Goal: Task Accomplishment & Management: Manage account settings

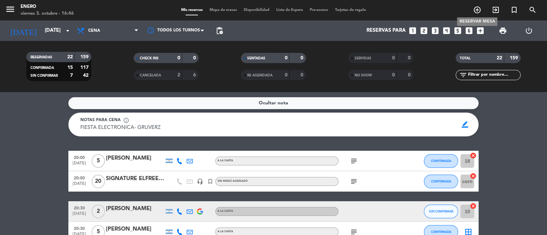
click at [475, 9] on icon "add_circle_outline" at bounding box center [477, 10] width 8 height 8
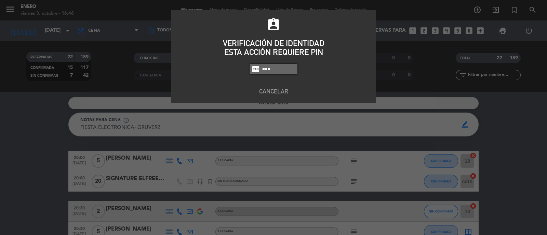
type input "6082"
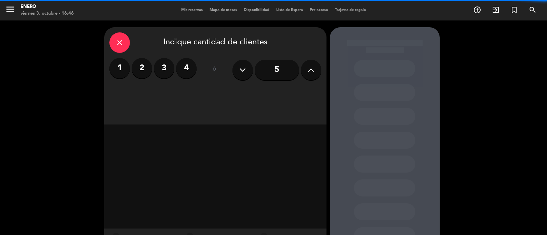
click at [311, 74] on icon at bounding box center [310, 70] width 6 height 10
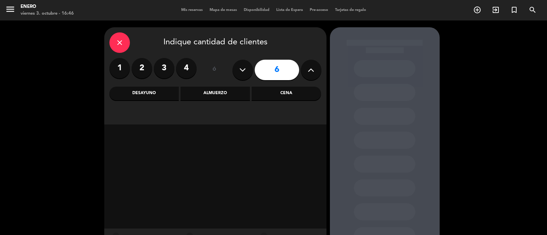
click at [311, 74] on icon at bounding box center [310, 70] width 6 height 10
type input "7"
click at [292, 95] on div "Cena" at bounding box center [285, 94] width 69 height 14
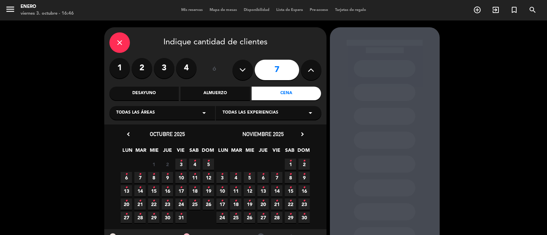
click at [182, 164] on span "3 •" at bounding box center [180, 164] width 11 height 11
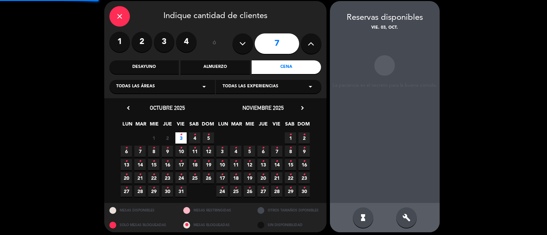
scroll to position [27, 0]
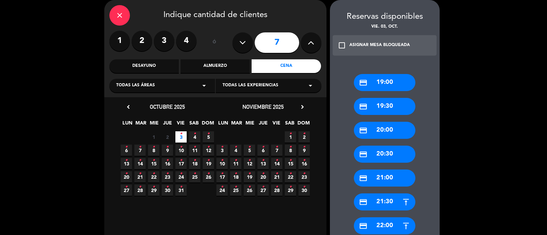
click at [395, 228] on div "credit_card 22:00" at bounding box center [384, 226] width 61 height 17
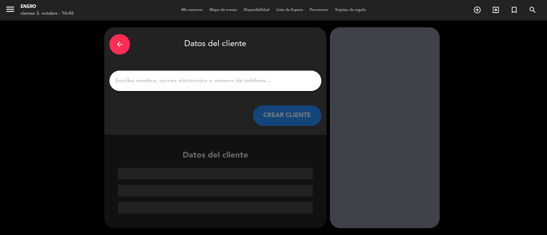
scroll to position [0, 0]
click at [196, 82] on input "1" at bounding box center [215, 81] width 202 height 10
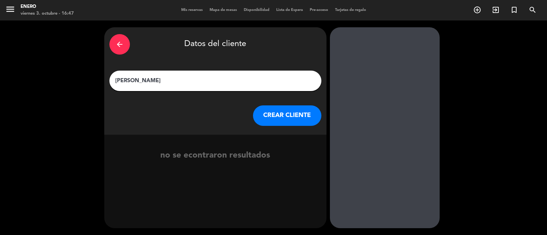
type input "[PERSON_NAME]"
click at [277, 119] on button "CREAR CLIENTE" at bounding box center [287, 116] width 68 height 20
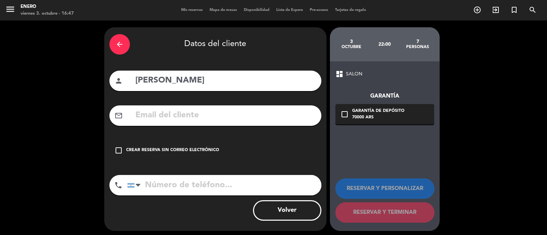
click at [238, 114] on input "text" at bounding box center [225, 116] width 181 height 14
click at [213, 146] on div "check_box_outline_blank Crear reserva sin correo electrónico" at bounding box center [215, 150] width 212 height 20
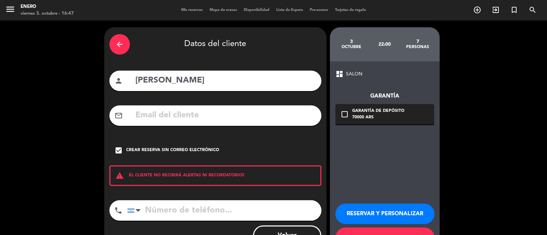
click at [219, 208] on input "tel" at bounding box center [224, 211] width 194 height 20
type input "1164568899"
click at [407, 215] on button "RESERVAR Y PERSONALIZAR" at bounding box center [384, 214] width 99 height 20
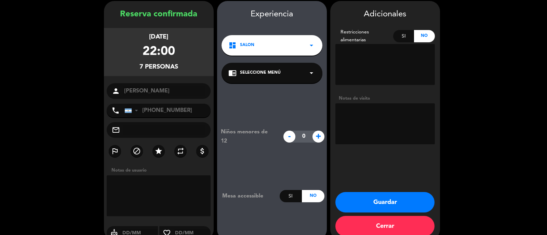
scroll to position [27, 0]
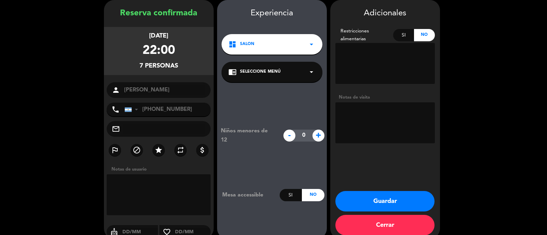
click at [375, 120] on textarea at bounding box center [384, 122] width 99 height 41
type textarea "SOLICITA EXTERIOR"
click at [398, 201] on button "Guardar" at bounding box center [384, 201] width 99 height 20
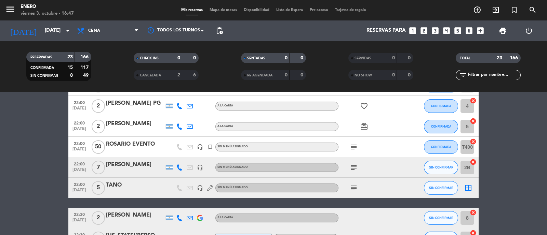
scroll to position [427, 0]
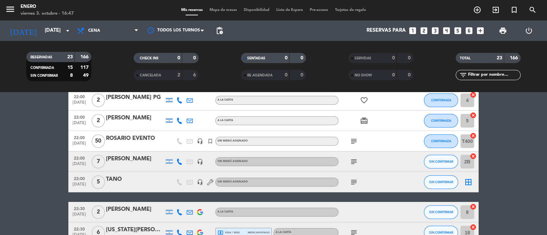
click at [145, 162] on div "[PERSON_NAME]" at bounding box center [135, 159] width 58 height 9
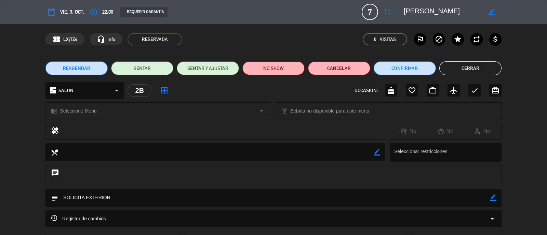
click at [492, 198] on icon "border_color" at bounding box center [493, 198] width 6 height 6
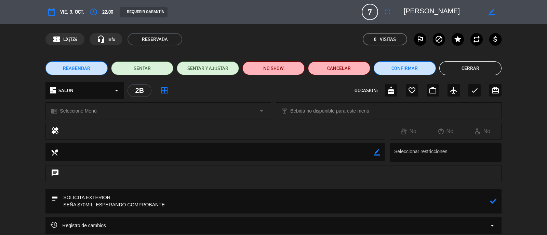
click at [492, 202] on icon at bounding box center [493, 201] width 6 height 6
click at [63, 205] on textarea at bounding box center [273, 201] width 431 height 25
click at [493, 202] on icon "border_color" at bounding box center [493, 201] width 6 height 6
type textarea "SOLICITA EXTERIOR PENDIENTE SEÑA $70MIL ESPERANDO COMPROBANTE"
click at [493, 201] on icon at bounding box center [493, 201] width 6 height 6
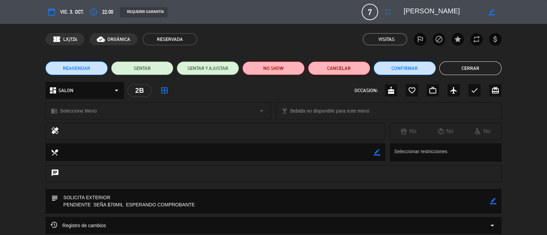
click at [473, 67] on button "Cerrar" at bounding box center [470, 68] width 62 height 14
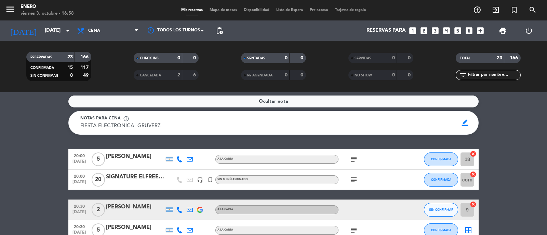
scroll to position [0, 0]
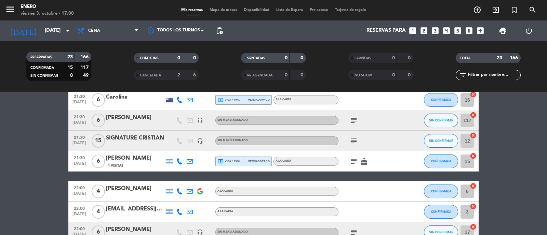
scroll to position [256, 0]
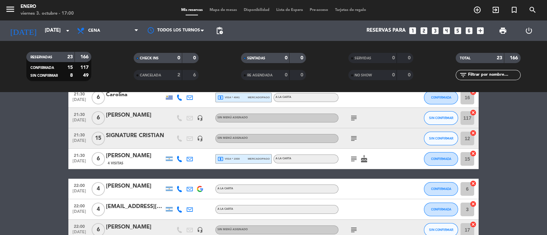
click at [355, 137] on icon "subject" at bounding box center [353, 139] width 8 height 8
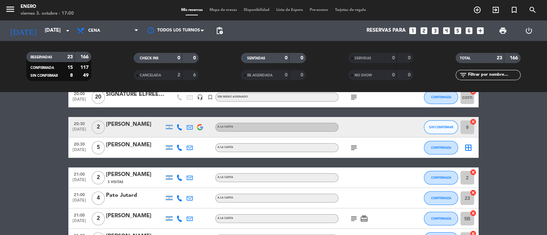
scroll to position [0, 0]
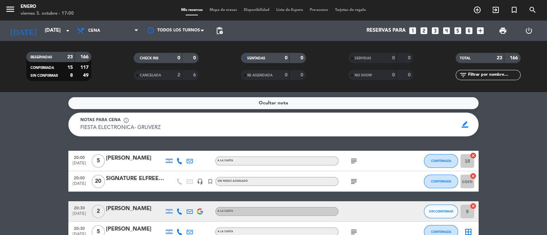
click at [348, 180] on div "subject" at bounding box center [368, 181] width 61 height 20
click at [355, 180] on icon "subject" at bounding box center [353, 182] width 8 height 8
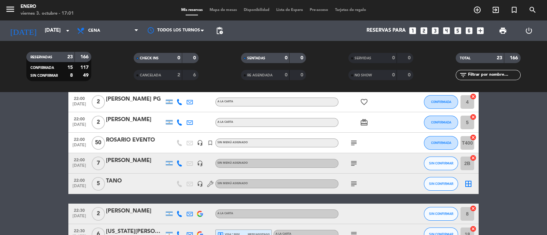
scroll to position [427, 0]
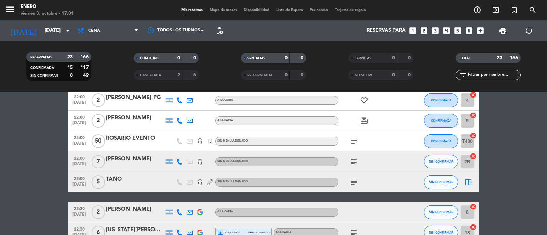
click at [150, 162] on div "[PERSON_NAME]" at bounding box center [135, 159] width 58 height 9
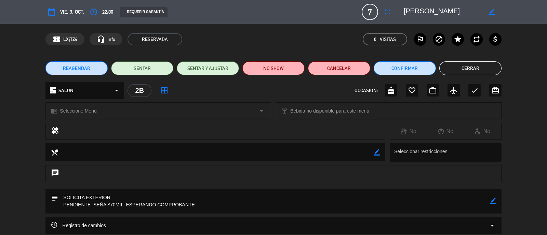
click at [493, 202] on icon "border_color" at bounding box center [493, 201] width 6 height 6
drag, startPoint x: 92, startPoint y: 206, endPoint x: 17, endPoint y: 206, distance: 74.5
click at [27, 207] on div "subject" at bounding box center [273, 203] width 547 height 28
drag, startPoint x: 125, startPoint y: 204, endPoint x: 98, endPoint y: 204, distance: 26.6
click at [98, 204] on textarea at bounding box center [273, 201] width 431 height 25
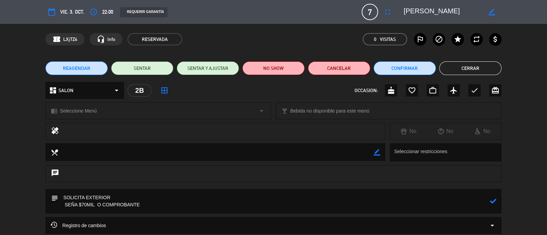
click at [101, 205] on textarea at bounding box center [273, 201] width 431 height 25
click at [150, 204] on textarea at bounding box center [273, 201] width 431 height 25
type textarea "SOLICITA EXTERIOR SEÑA $70MIL COMPROBANTE ENVIADO A CAJA"
click at [491, 202] on icon at bounding box center [493, 201] width 6 height 6
click at [468, 70] on button "Cerrar" at bounding box center [470, 68] width 62 height 14
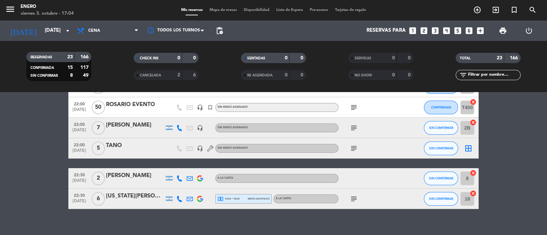
scroll to position [469, 0]
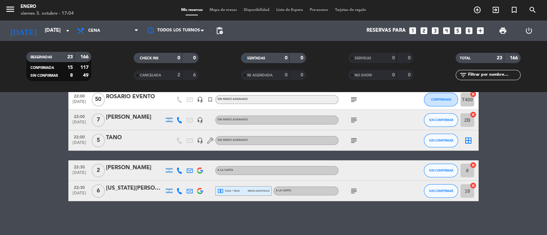
click at [353, 192] on icon "subject" at bounding box center [353, 191] width 8 height 8
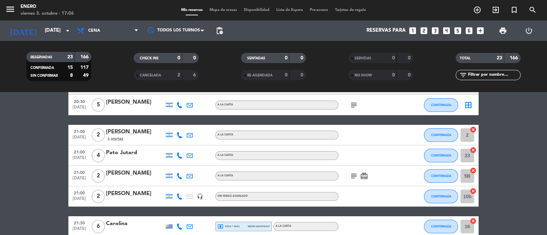
scroll to position [0, 0]
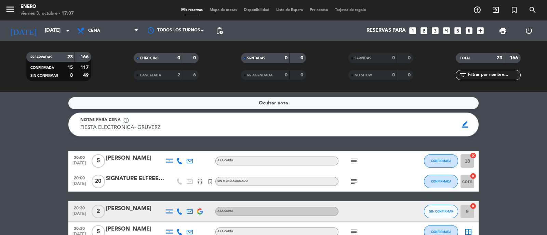
drag, startPoint x: 35, startPoint y: 166, endPoint x: 39, endPoint y: 164, distance: 4.4
click at [354, 183] on icon "subject" at bounding box center [353, 182] width 8 height 8
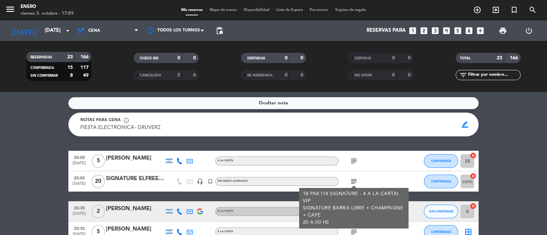
click at [161, 184] on div at bounding box center [135, 185] width 58 height 5
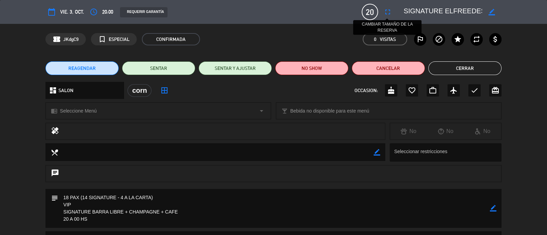
click at [390, 13] on icon "fullscreen" at bounding box center [387, 12] width 8 height 8
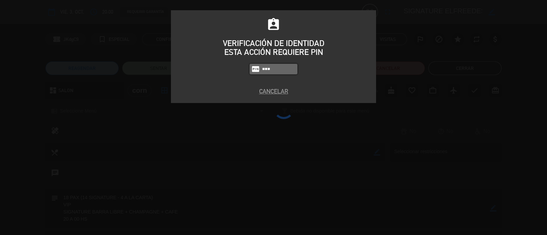
type input "6082"
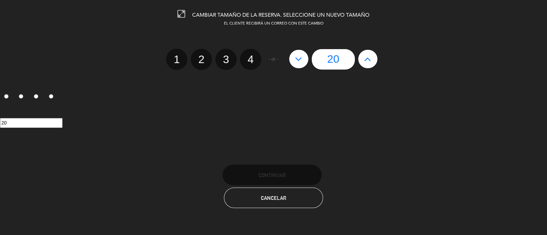
click at [293, 60] on button at bounding box center [298, 59] width 19 height 18
type input "19"
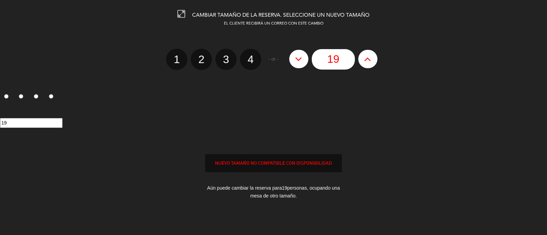
click at [293, 60] on button at bounding box center [298, 59] width 19 height 18
type input "18"
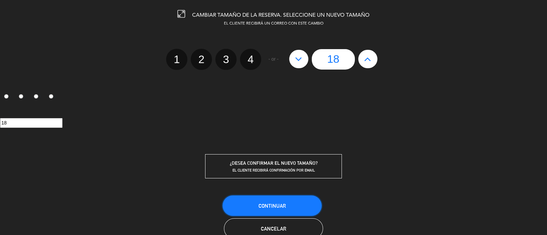
click at [258, 206] on span "Continuar" at bounding box center [271, 206] width 27 height 6
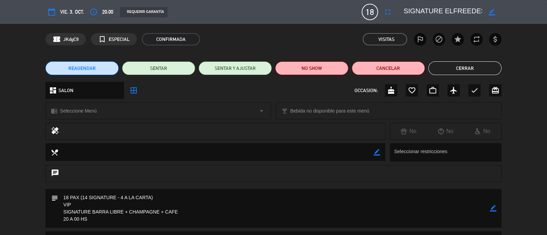
click at [480, 69] on button "Cerrar" at bounding box center [464, 68] width 73 height 14
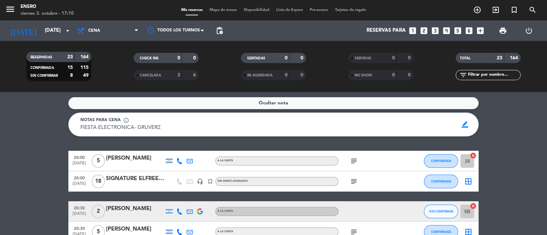
click at [349, 185] on icon "subject" at bounding box center [353, 182] width 8 height 8
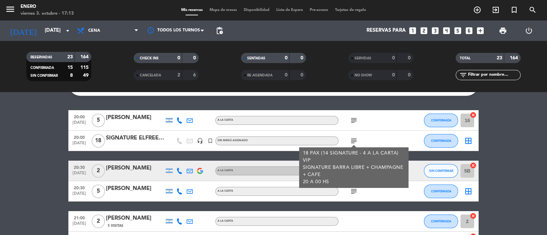
scroll to position [42, 0]
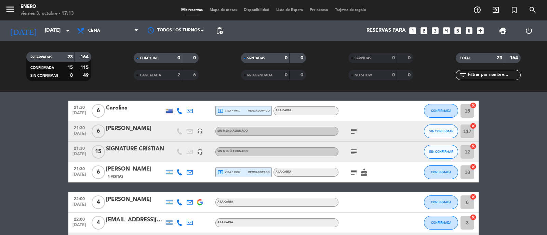
scroll to position [256, 0]
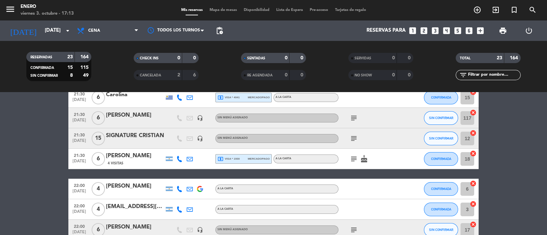
click at [356, 139] on icon "subject" at bounding box center [353, 139] width 8 height 8
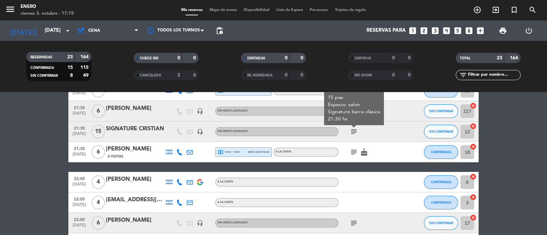
scroll to position [255, 0]
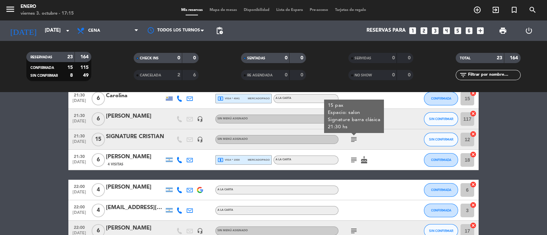
click at [168, 139] on div at bounding box center [169, 139] width 10 height 20
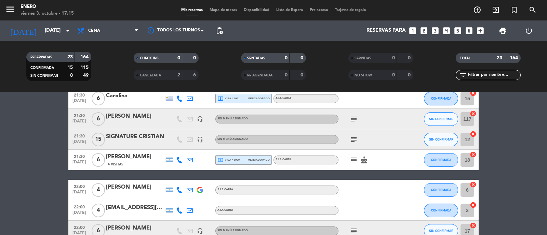
click at [168, 139] on div at bounding box center [169, 139] width 10 height 20
click at [149, 141] on div at bounding box center [135, 143] width 58 height 5
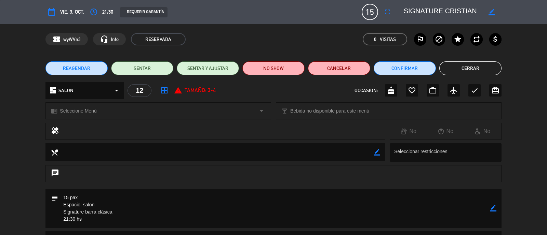
click at [475, 68] on button "Cerrar" at bounding box center [470, 68] width 62 height 14
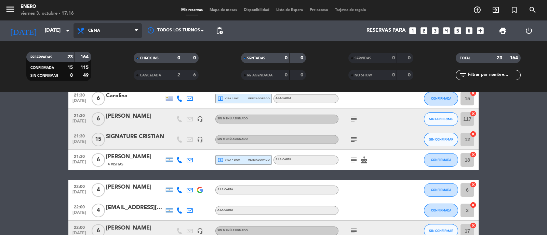
click at [89, 31] on span "Cena" at bounding box center [94, 30] width 12 height 5
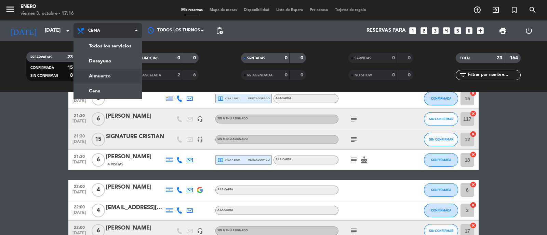
click at [111, 78] on div "menu Enero [DATE] 3. octubre - 17:16 Mis reservas Mapa de mesas Disponibilidad …" at bounding box center [273, 46] width 547 height 92
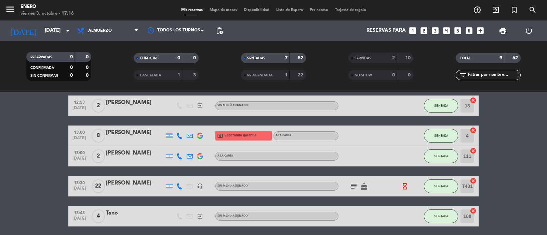
scroll to position [0, 0]
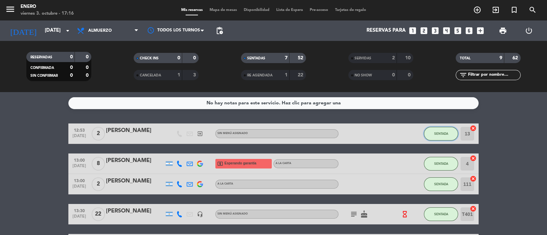
click at [443, 136] on button "SENTADA" at bounding box center [441, 134] width 34 height 14
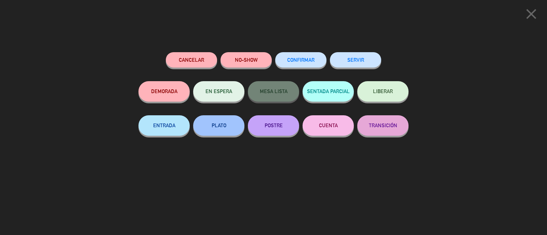
click at [369, 61] on button "SERVIR" at bounding box center [355, 59] width 51 height 15
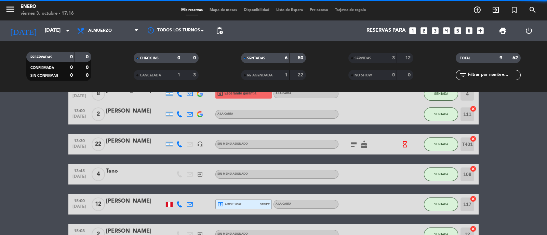
scroll to position [42, 0]
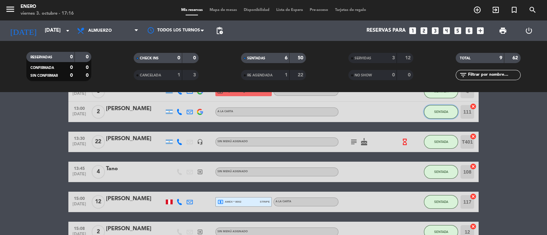
click at [433, 117] on button "SENTADA" at bounding box center [441, 112] width 34 height 14
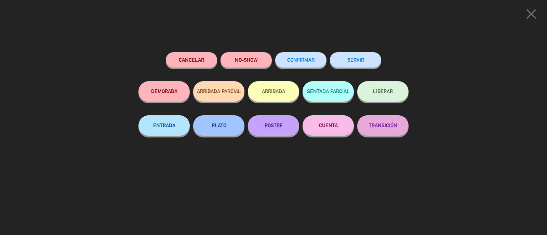
click at [361, 61] on button "SERVIR" at bounding box center [355, 59] width 51 height 15
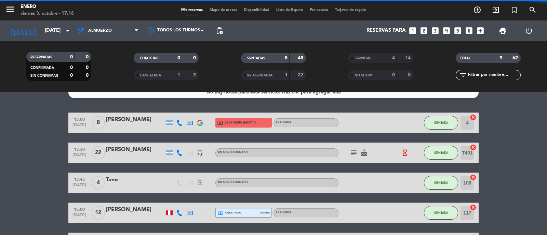
scroll to position [0, 0]
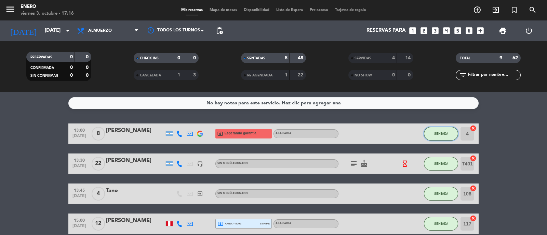
click at [439, 137] on button "SENTADA" at bounding box center [441, 134] width 34 height 14
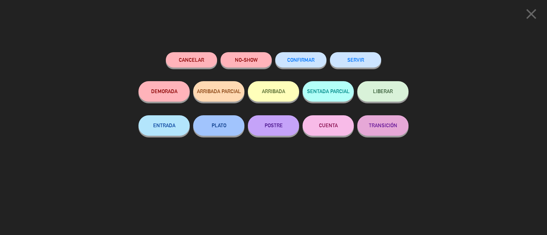
click at [362, 62] on button "SERVIR" at bounding box center [355, 59] width 51 height 15
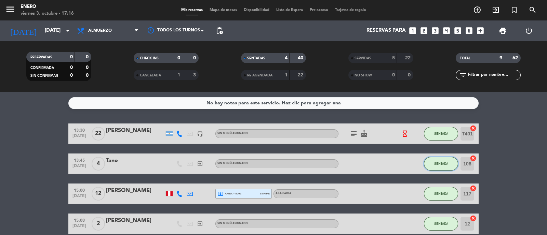
click at [440, 162] on span "SENTADA" at bounding box center [441, 164] width 14 height 4
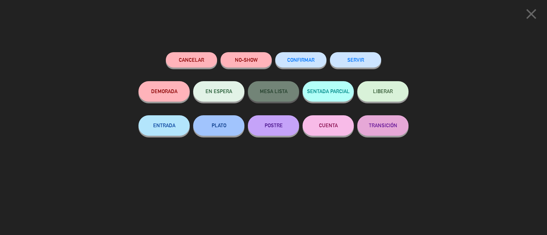
click at [367, 58] on button "SERVIR" at bounding box center [355, 59] width 51 height 15
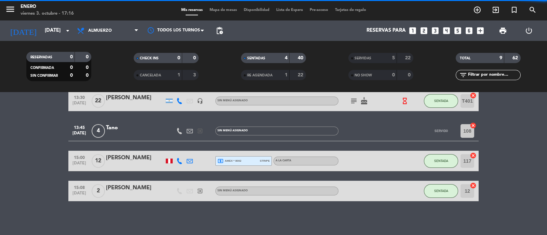
scroll to position [3, 0]
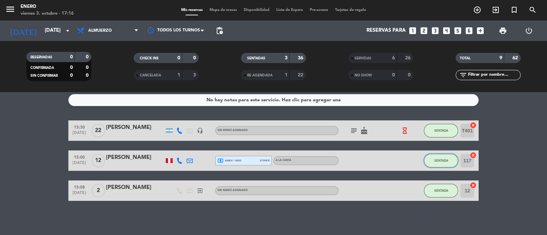
click at [440, 158] on button "SENTADA" at bounding box center [441, 161] width 34 height 14
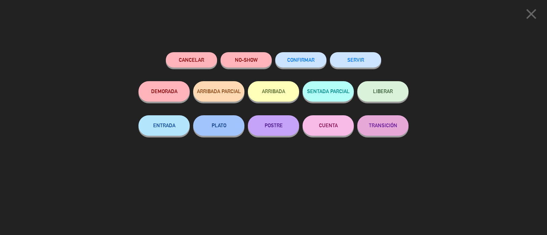
click at [367, 62] on button "SERVIR" at bounding box center [355, 59] width 51 height 15
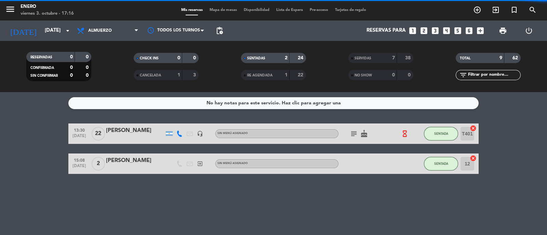
scroll to position [0, 0]
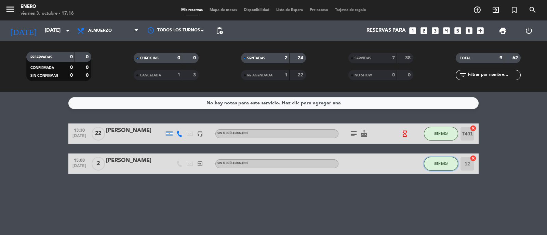
click at [437, 162] on span "SENTADA" at bounding box center [441, 164] width 14 height 4
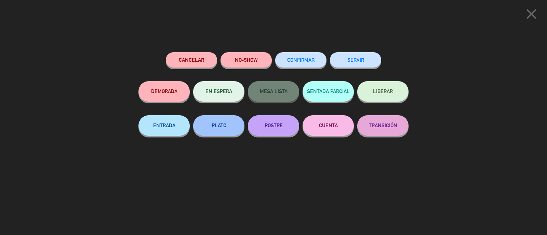
click at [365, 64] on button "SERVIR" at bounding box center [355, 59] width 51 height 15
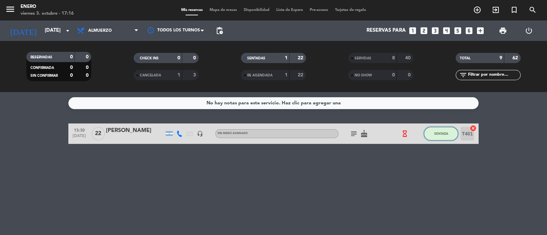
click at [444, 134] on span "SENTADA" at bounding box center [441, 134] width 14 height 4
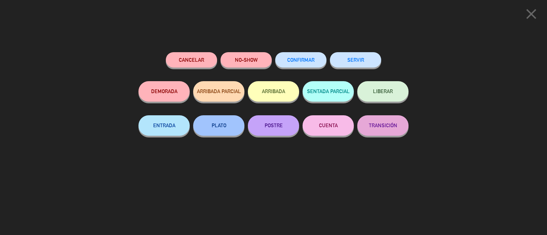
click at [369, 68] on div "SERVIR" at bounding box center [355, 66] width 51 height 29
click at [366, 59] on button "SERVIR" at bounding box center [355, 59] width 51 height 15
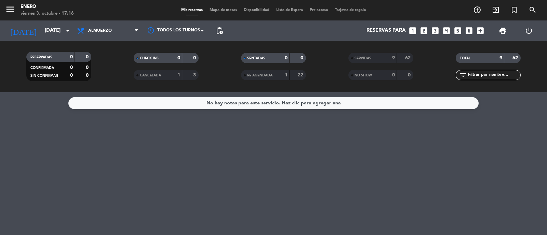
click at [214, 14] on div "menu Enero [DATE] 3. octubre - 17:16 Mis reservas Mapa de mesas Disponibilidad …" at bounding box center [273, 10] width 547 height 20
click at [217, 11] on div "menu Enero [DATE] 3. octubre - 17:16 Mis reservas Mapa de mesas Disponibilidad …" at bounding box center [273, 10] width 547 height 20
click at [217, 11] on span "Mapa de mesas" at bounding box center [223, 10] width 34 height 4
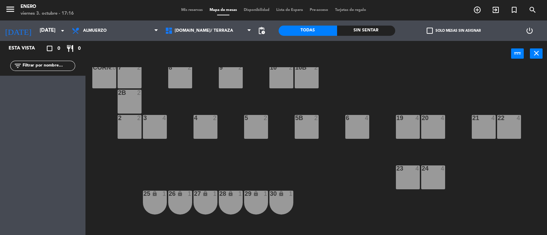
scroll to position [85, 0]
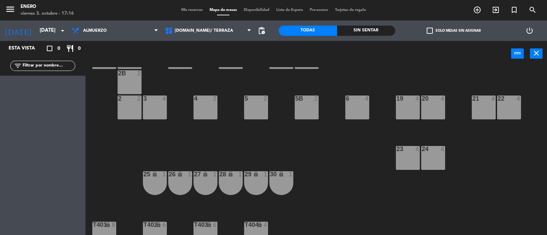
click at [205, 180] on div "27 lock 1" at bounding box center [205, 183] width 24 height 24
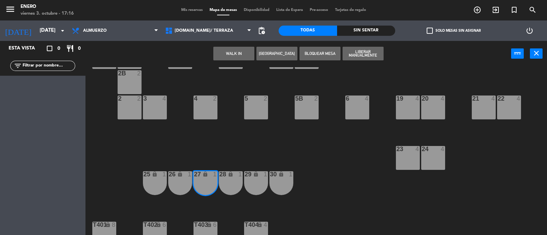
click at [240, 55] on button "WALK IN" at bounding box center [233, 54] width 41 height 14
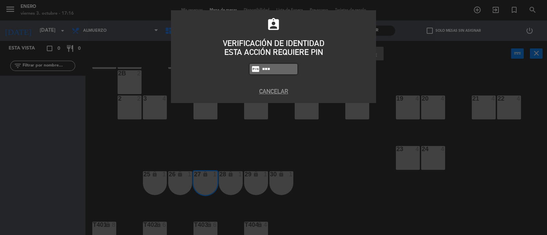
type input "6082"
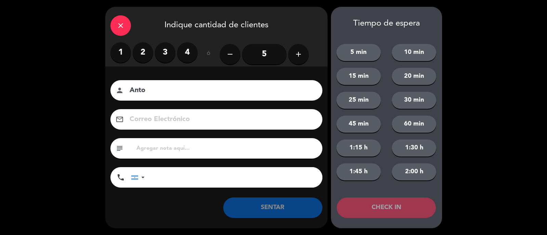
type input "Anto"
click at [115, 52] on label "1" at bounding box center [120, 52] width 20 height 20
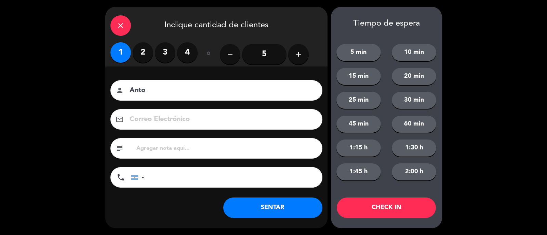
click at [248, 207] on button "SENTAR" at bounding box center [272, 208] width 99 height 20
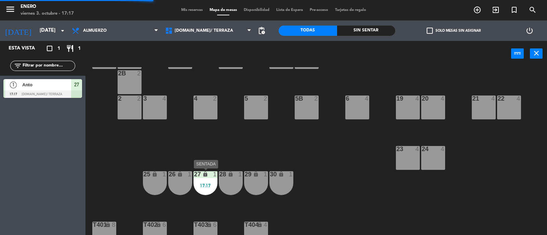
click at [204, 183] on div "17:17" at bounding box center [205, 185] width 24 height 5
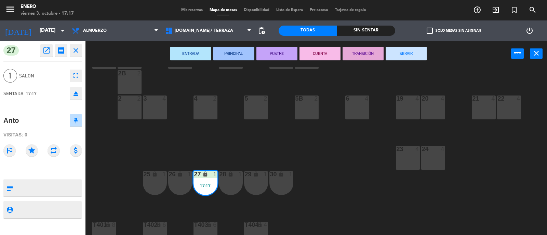
click at [413, 52] on button "SERVIR" at bounding box center [405, 54] width 41 height 14
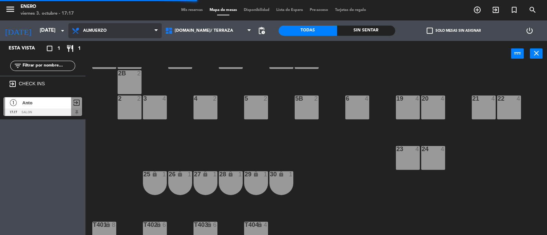
click at [114, 29] on span "Almuerzo" at bounding box center [114, 30] width 93 height 15
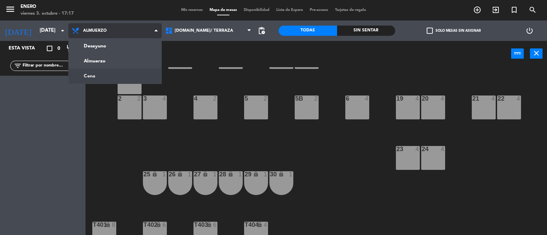
click at [114, 71] on ng-component "menu Enero [DATE] 3. octubre - 17:17 Mis reservas Mapa de mesas Disponibilidad …" at bounding box center [273, 118] width 547 height 236
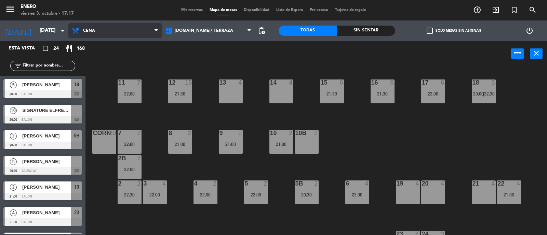
click at [85, 31] on span "Cena" at bounding box center [89, 30] width 12 height 5
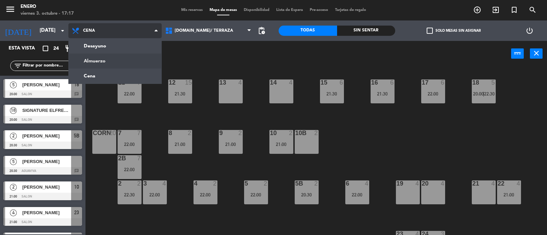
click at [121, 61] on ng-component "menu Enero [DATE] 3. octubre - 17:17 Mis reservas Mapa de mesas Disponibilidad …" at bounding box center [273, 118] width 547 height 236
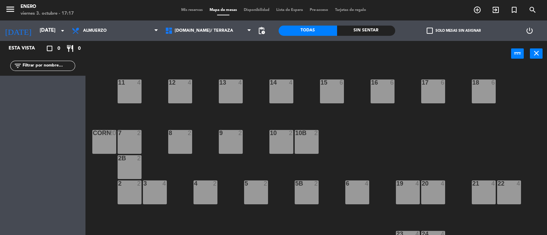
click at [184, 11] on span "Mis reservas" at bounding box center [192, 10] width 28 height 4
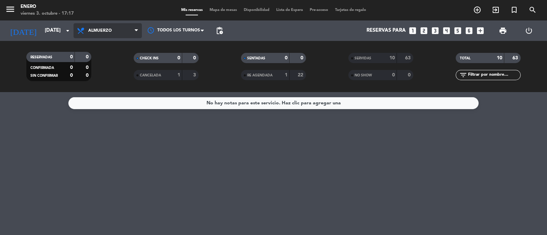
click at [112, 30] on span "Almuerzo" at bounding box center [107, 30] width 68 height 15
click at [109, 88] on div "menu Enero [DATE] 3. octubre - 17:17 Mis reservas Mapa de mesas Disponibilidad …" at bounding box center [273, 46] width 547 height 92
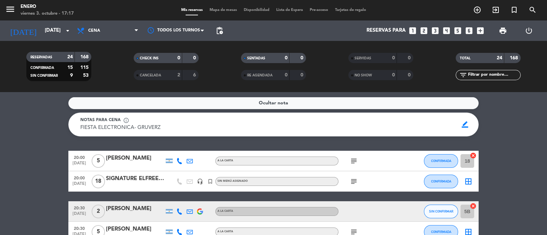
click at [11, 115] on service-notes "Ocultar nota Notas para cena info_outline FIESTA ELECTRONICA- GRUVERZ FIESTA EL…" at bounding box center [273, 116] width 547 height 39
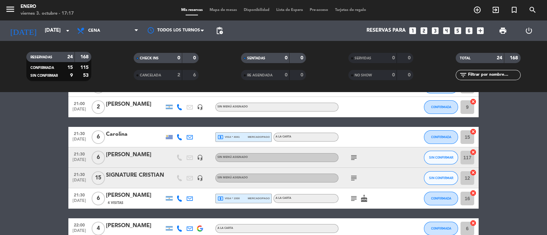
scroll to position [233, 0]
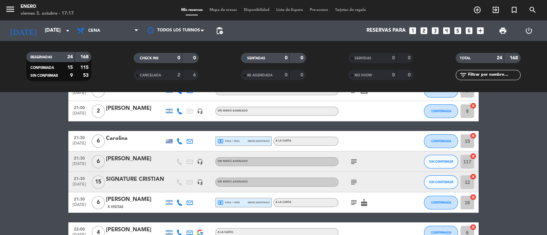
click at [350, 181] on icon "subject" at bounding box center [353, 182] width 8 height 8
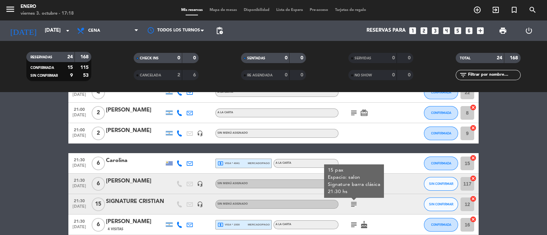
scroll to position [214, 0]
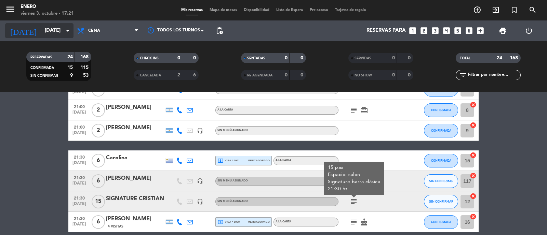
click at [58, 36] on input "[DATE]" at bounding box center [74, 30] width 66 height 13
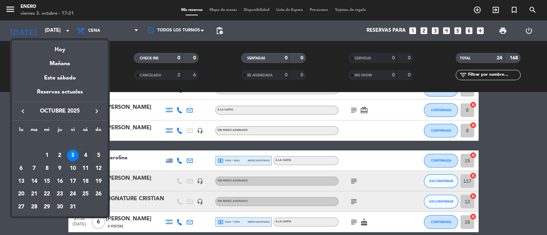
click at [80, 153] on div "4" at bounding box center [86, 156] width 12 height 12
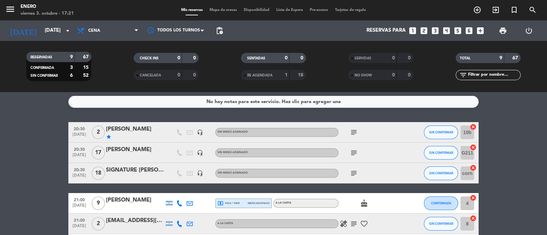
scroll to position [0, 0]
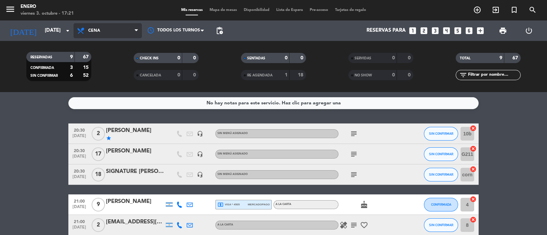
click at [114, 33] on span "Cena" at bounding box center [107, 30] width 68 height 15
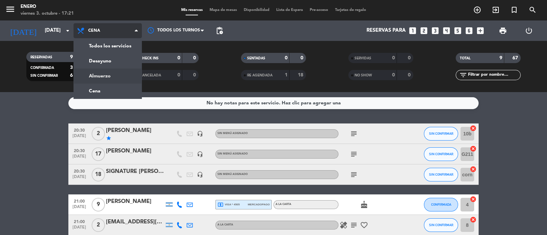
click at [126, 74] on div "menu Enero [DATE] 3. octubre - 17:21 Mis reservas Mapa de mesas Disponibilidad …" at bounding box center [273, 46] width 547 height 92
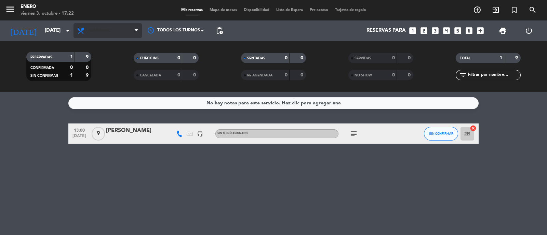
click at [100, 30] on span "Almuerzo" at bounding box center [100, 30] width 24 height 5
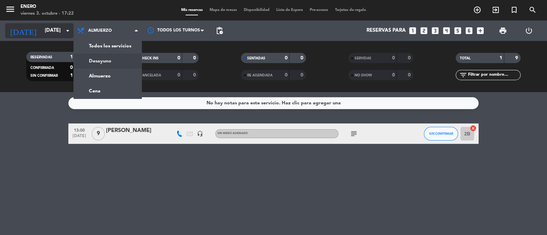
click at [41, 35] on input "[DATE]" at bounding box center [74, 30] width 66 height 13
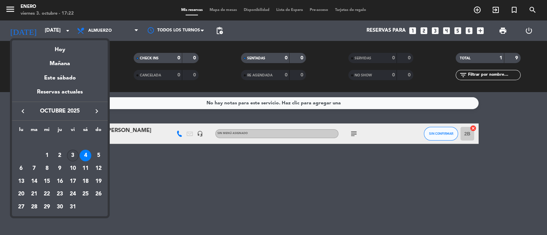
click at [70, 153] on div "3" at bounding box center [73, 156] width 12 height 12
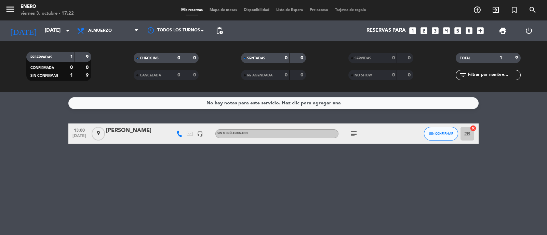
type input "[DATE]"
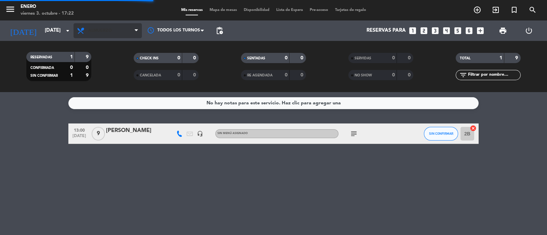
click at [104, 24] on span "Almuerzo" at bounding box center [107, 30] width 68 height 15
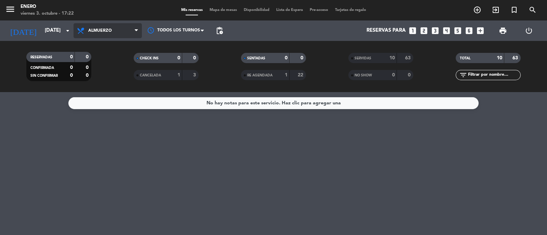
click at [114, 24] on span "Almuerzo" at bounding box center [107, 30] width 68 height 15
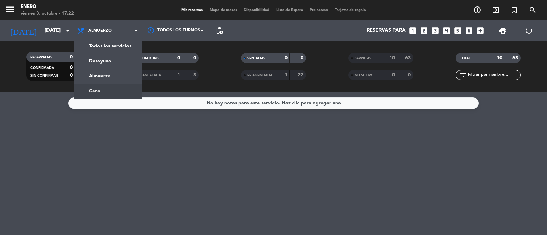
click at [118, 90] on div "menu Enero [DATE] 3. octubre - 17:22 Mis reservas Mapa de mesas Disponibilidad …" at bounding box center [273, 46] width 547 height 92
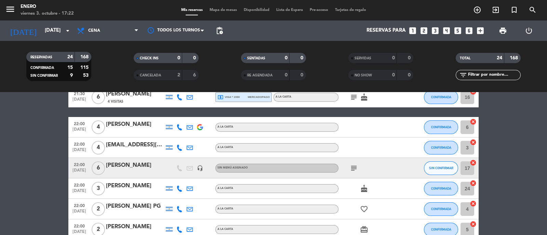
scroll to position [341, 0]
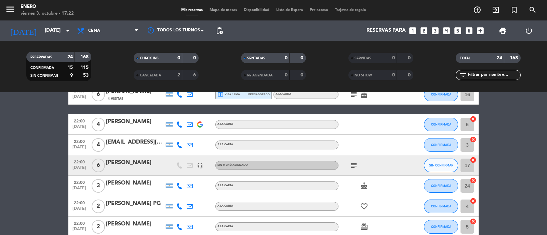
click at [149, 191] on div at bounding box center [135, 190] width 58 height 5
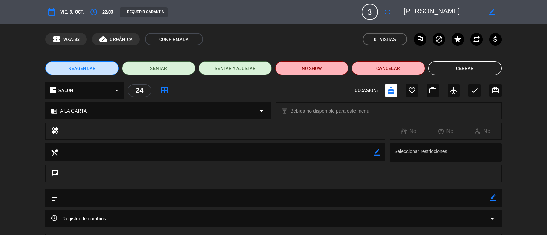
click at [494, 195] on icon "border_color" at bounding box center [493, 198] width 6 height 6
click at [137, 192] on textarea at bounding box center [273, 197] width 431 height 17
type textarea "SOLICITA AGUAVIVA - PASO TATII"
click at [495, 198] on icon at bounding box center [493, 198] width 6 height 6
click at [473, 68] on button "Cerrar" at bounding box center [464, 68] width 73 height 14
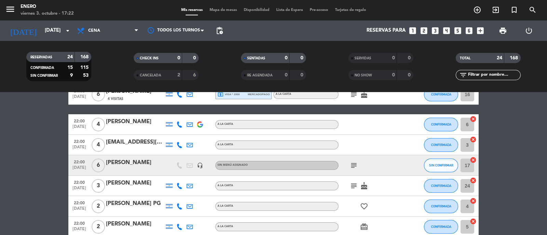
scroll to position [384, 0]
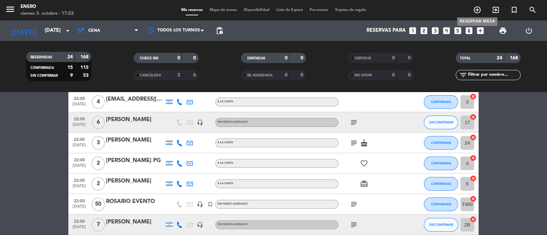
click at [472, 8] on span "add_circle_outline" at bounding box center [477, 10] width 18 height 12
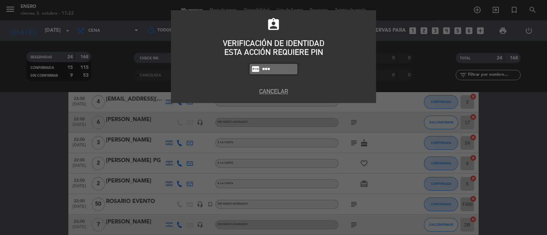
type input "6082"
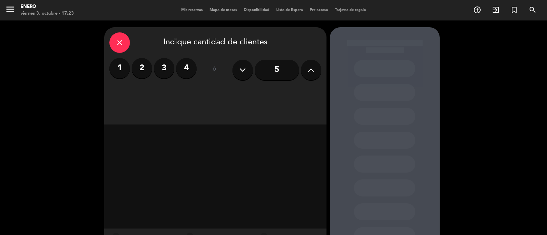
click at [292, 70] on input "5" at bounding box center [277, 70] width 44 height 20
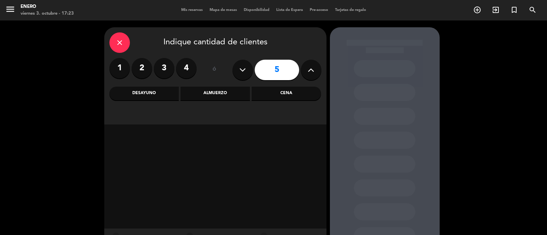
click at [283, 98] on div "Cena" at bounding box center [285, 94] width 69 height 14
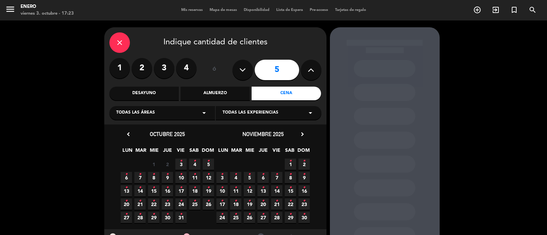
click at [180, 165] on icon "•" at bounding box center [181, 161] width 2 height 11
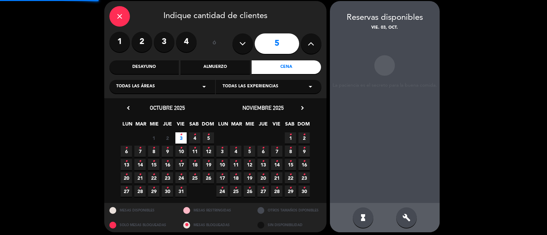
scroll to position [27, 0]
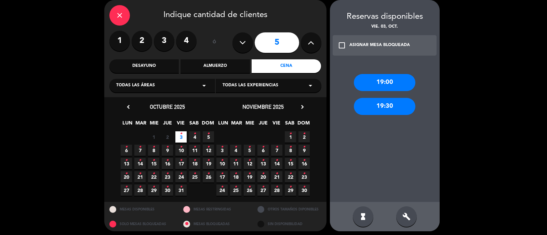
click at [408, 224] on div "build" at bounding box center [406, 217] width 20 height 20
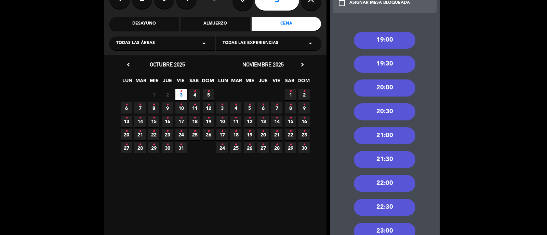
scroll to position [70, 0]
click at [395, 187] on div "22:00" at bounding box center [384, 183] width 61 height 17
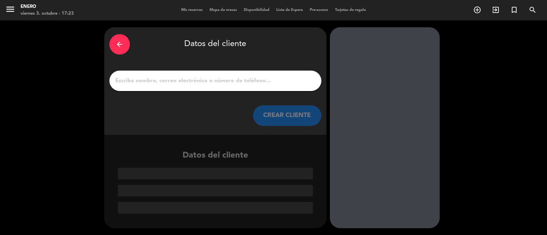
scroll to position [0, 0]
click at [242, 80] on input "1" at bounding box center [215, 81] width 202 height 10
paste input "Gruverz"
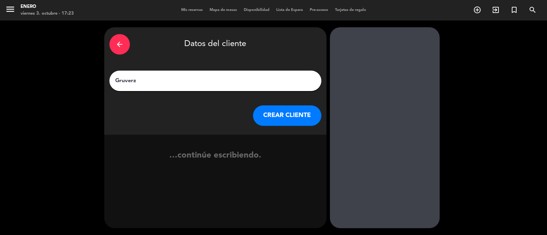
type input "Gruverz"
click at [274, 119] on button "CREAR CLIENTE" at bounding box center [287, 116] width 68 height 20
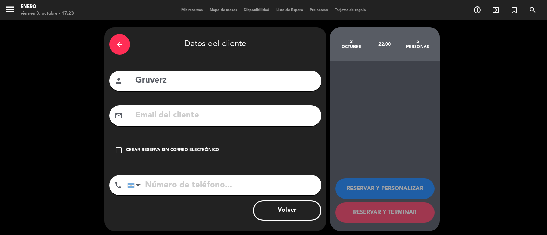
click at [175, 146] on div "check_box_outline_blank Crear reserva sin correo electrónico" at bounding box center [215, 150] width 212 height 20
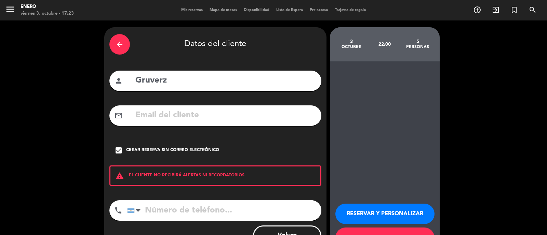
click at [195, 207] on input "tel" at bounding box center [224, 211] width 194 height 20
click at [393, 214] on button "RESERVAR Y PERSONALIZAR" at bounding box center [384, 214] width 99 height 20
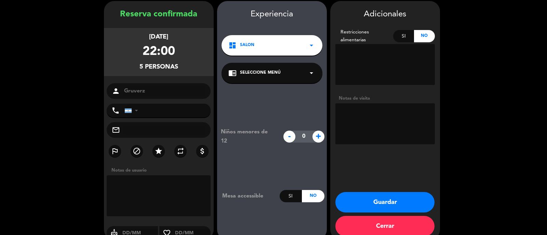
scroll to position [27, 0]
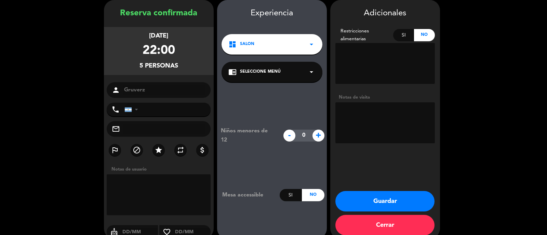
paste textarea "No se le baja cuenta, se cobra al 50% después de la fiesta Porfavor, avisarle a…"
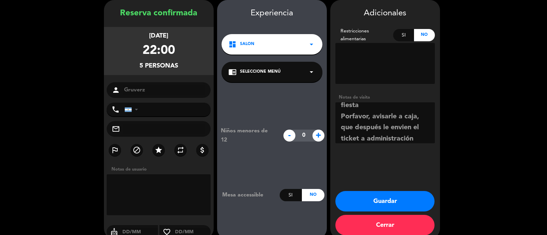
type textarea "No se le baja cuenta, se cobra al 50% después de la fiesta Porfavor, avisarle a…"
click at [382, 200] on button "Guardar" at bounding box center [384, 201] width 99 height 20
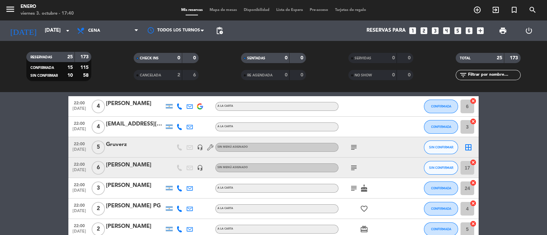
scroll to position [384, 0]
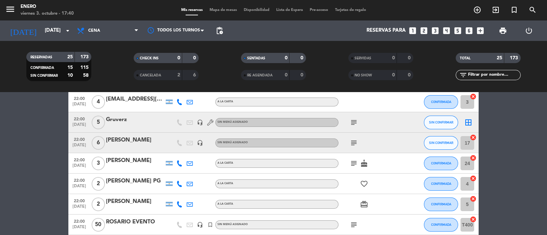
click at [146, 122] on div "Gruverz" at bounding box center [135, 119] width 58 height 9
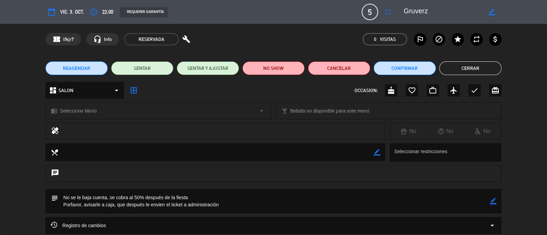
click at [491, 198] on icon "border_color" at bounding box center [493, 201] width 6 height 6
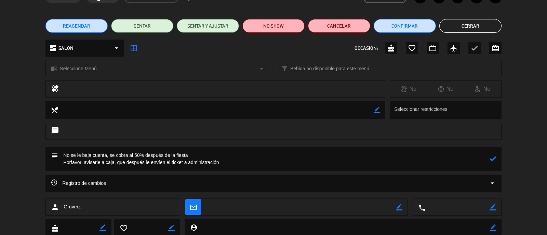
type textarea "No se le baja cuenta, se cobra al 50% después de la fiesta Porfavor, avisarle a…"
click at [493, 158] on icon at bounding box center [493, 159] width 6 height 6
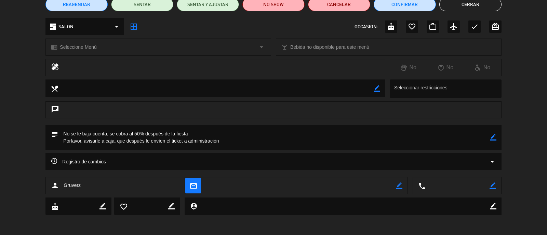
scroll to position [64, 0]
click at [479, 7] on button "Cerrar" at bounding box center [470, 4] width 62 height 14
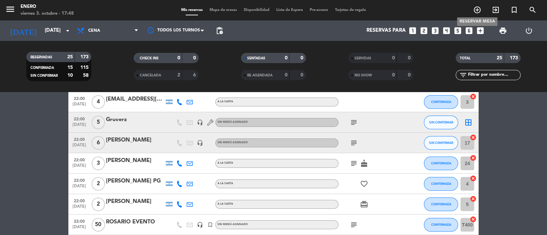
click at [475, 7] on icon "add_circle_outline" at bounding box center [477, 10] width 8 height 8
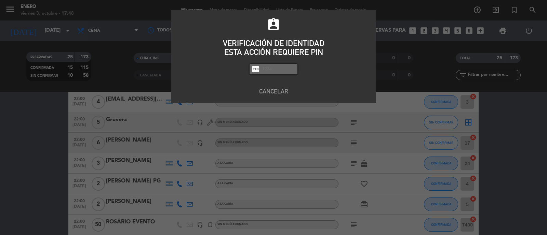
click at [277, 73] on div "fiber_pin" at bounding box center [273, 69] width 48 height 11
click at [278, 69] on input "text" at bounding box center [278, 69] width 34 height 8
type input "6082"
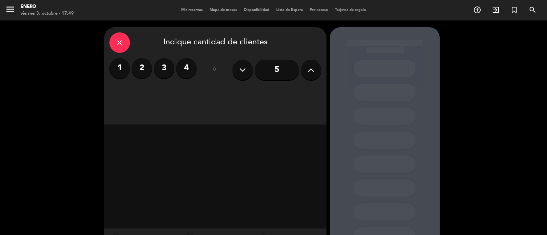
click at [140, 74] on label "2" at bounding box center [142, 68] width 20 height 20
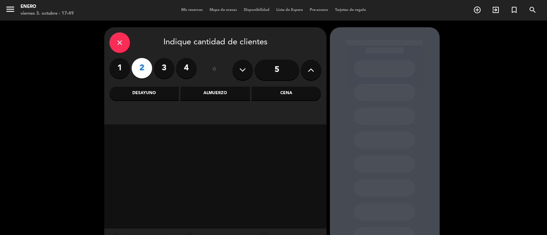
click at [283, 93] on div "Cena" at bounding box center [285, 94] width 69 height 14
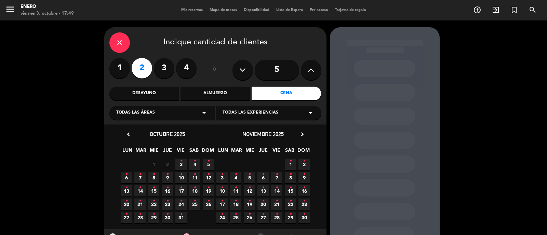
click at [181, 164] on icon "•" at bounding box center [181, 161] width 2 height 11
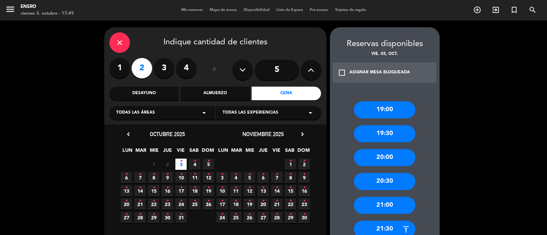
scroll to position [42, 0]
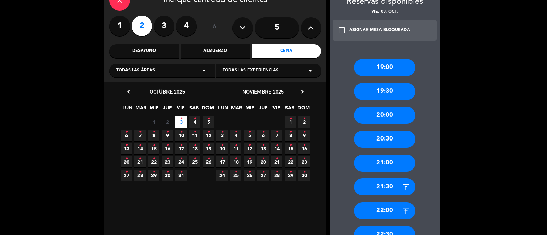
click at [386, 211] on div "22:00" at bounding box center [384, 211] width 61 height 17
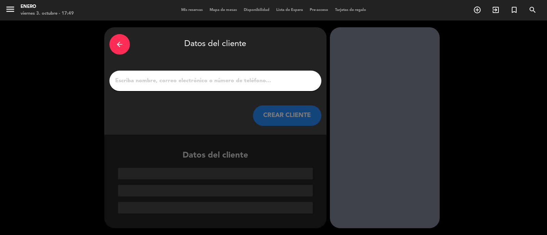
click at [242, 84] on input "1" at bounding box center [215, 81] width 202 height 10
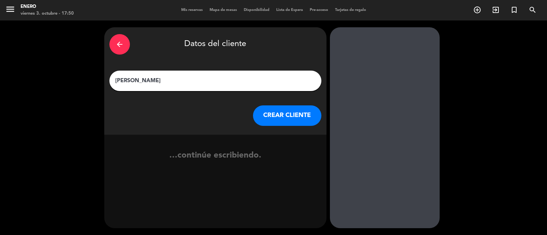
type input "[PERSON_NAME]"
click at [285, 113] on button "CREAR CLIENTE" at bounding box center [287, 116] width 68 height 20
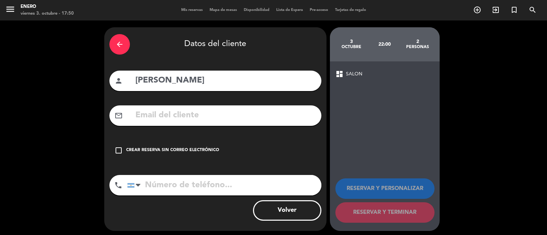
click at [123, 147] on div "check_box_outline_blank Crear reserva sin correo electrónico" at bounding box center [215, 150] width 212 height 20
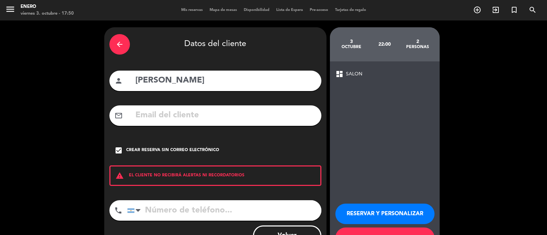
click at [413, 214] on button "RESERVAR Y PERSONALIZAR" at bounding box center [384, 214] width 99 height 20
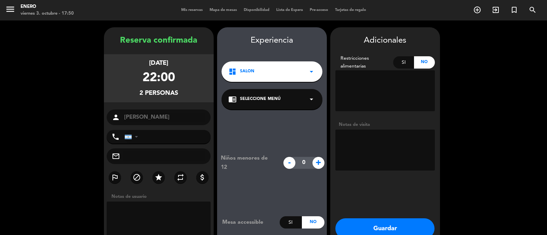
click at [369, 150] on textarea at bounding box center [384, 150] width 99 height 41
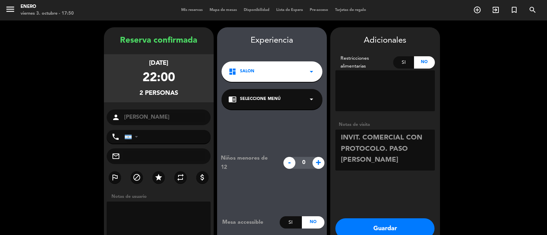
scroll to position [37, 0]
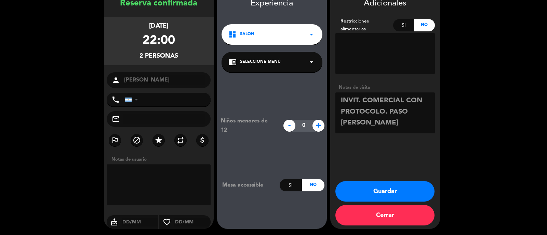
type textarea "INVIT. COMERCIAL CON PROTOCOLO. PASO [PERSON_NAME]"
click at [367, 191] on button "Guardar" at bounding box center [384, 191] width 99 height 20
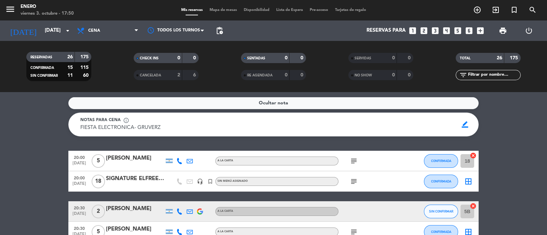
click at [489, 76] on input "text" at bounding box center [493, 75] width 53 height 8
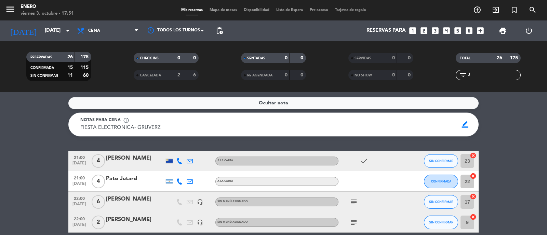
scroll to position [31, 0]
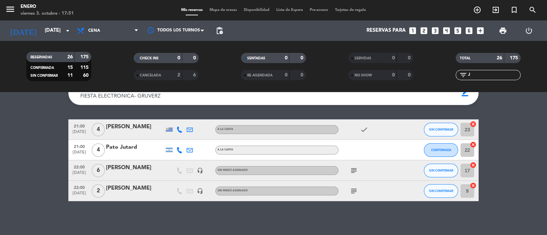
type input "J"
click at [132, 189] on div "[PERSON_NAME]" at bounding box center [135, 188] width 58 height 9
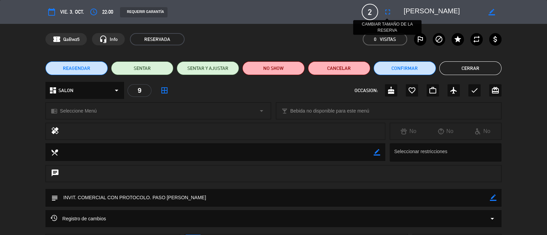
click at [389, 11] on icon "fullscreen" at bounding box center [387, 12] width 8 height 8
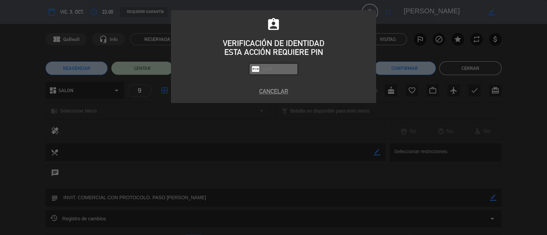
click at [282, 74] on div "fiber_pin" at bounding box center [273, 69] width 48 height 11
click at [282, 73] on div "fiber_pin" at bounding box center [273, 69] width 48 height 11
click at [281, 68] on input "text" at bounding box center [278, 69] width 34 height 8
type input "5082"
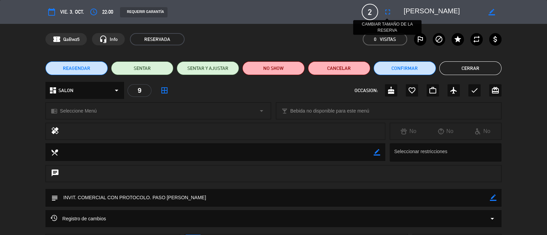
click at [388, 14] on icon "fullscreen" at bounding box center [387, 12] width 8 height 8
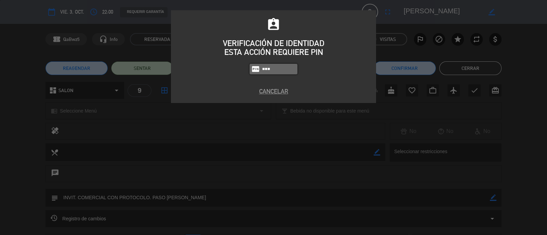
type input "6082"
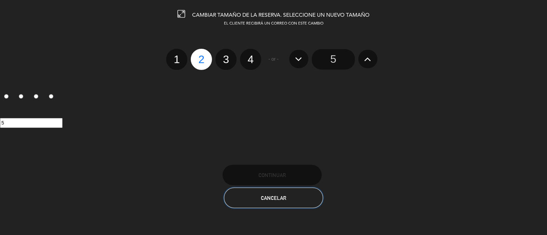
click at [286, 206] on button "Cancelar" at bounding box center [273, 198] width 99 height 20
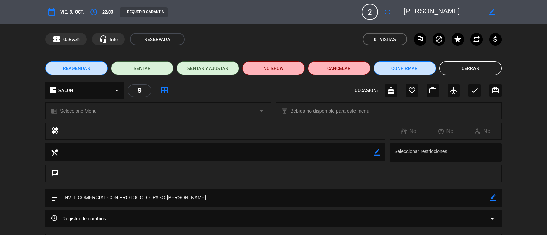
click at [493, 10] on icon "border_color" at bounding box center [491, 12] width 6 height 6
click at [425, 11] on textarea at bounding box center [442, 12] width 78 height 12
type textarea "[PERSON_NAME]"
click at [456, 42] on icon "star" at bounding box center [457, 39] width 8 height 8
click at [472, 72] on button "Cerrar" at bounding box center [470, 68] width 62 height 14
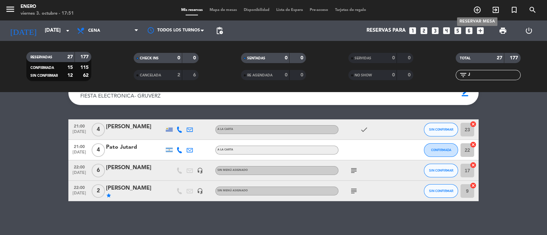
click at [478, 8] on icon "add_circle_outline" at bounding box center [477, 10] width 8 height 8
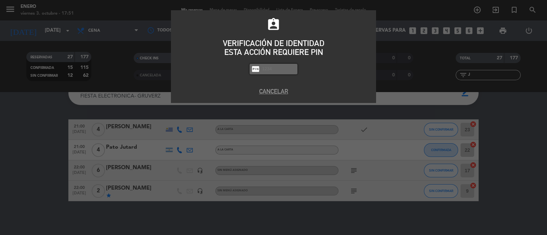
click at [298, 68] on div "assignment_ind VERIFICACIÓN DE IDENTIDAD ESTA ACCIÓN REQUIERE PIN fiber_pin PAS…" at bounding box center [273, 49] width 205 height 65
click at [284, 71] on input "text" at bounding box center [278, 69] width 34 height 8
type input "6082"
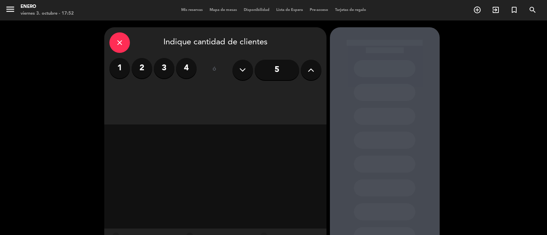
click at [145, 68] on label "2" at bounding box center [142, 68] width 20 height 20
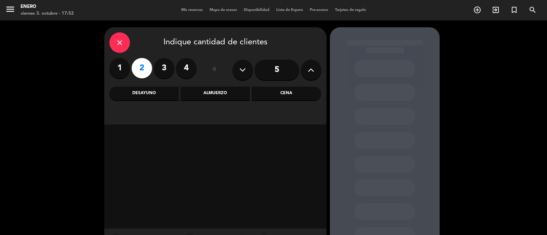
click at [299, 90] on div "Cena" at bounding box center [285, 94] width 69 height 14
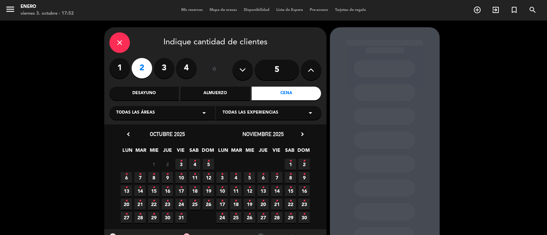
click at [180, 163] on icon "•" at bounding box center [181, 161] width 2 height 11
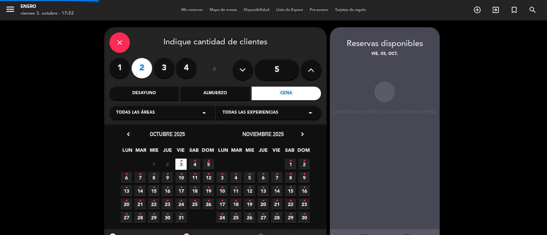
scroll to position [27, 0]
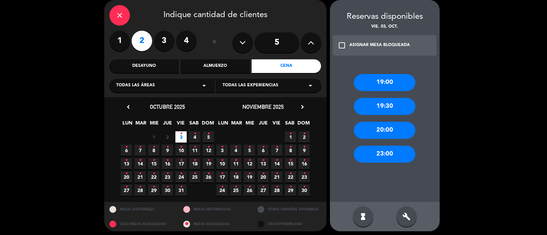
click at [412, 214] on div "build" at bounding box center [406, 217] width 20 height 20
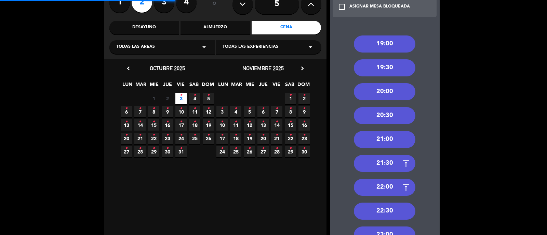
scroll to position [70, 0]
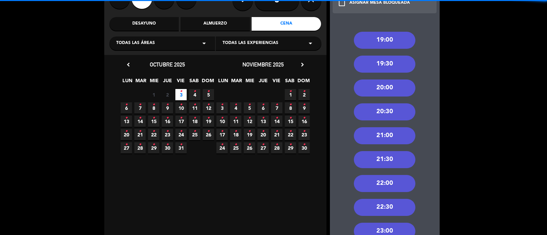
click at [390, 186] on div "22:00" at bounding box center [384, 183] width 61 height 17
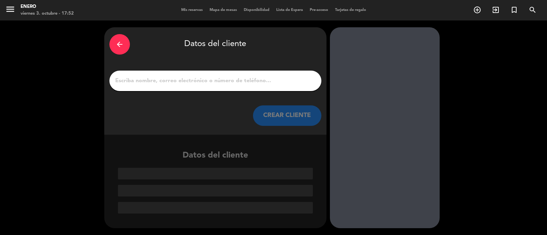
click at [142, 80] on input "1" at bounding box center [215, 81] width 202 height 10
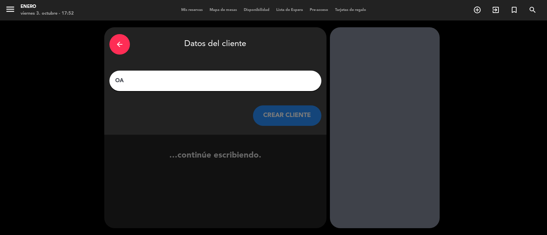
type input "O"
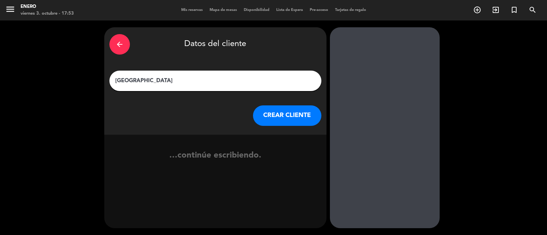
type input "[GEOGRAPHIC_DATA]"
click at [314, 118] on button "CREAR CLIENTE" at bounding box center [287, 116] width 68 height 20
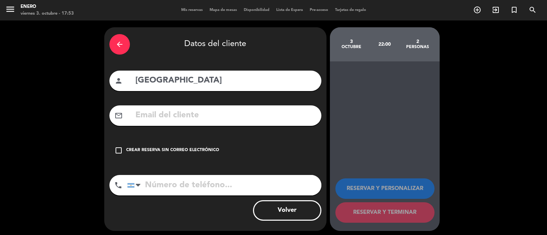
click at [120, 149] on icon "check_box_outline_blank" at bounding box center [118, 151] width 8 height 8
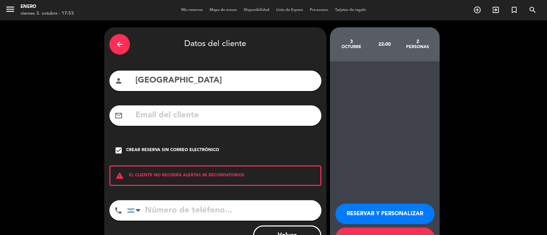
click at [397, 214] on button "RESERVAR Y PERSONALIZAR" at bounding box center [384, 214] width 99 height 20
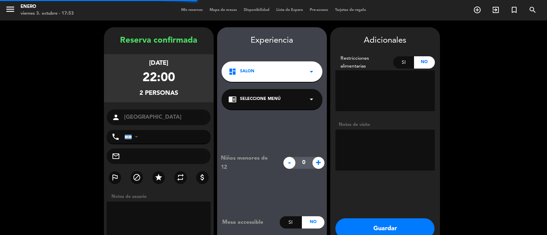
scroll to position [27, 0]
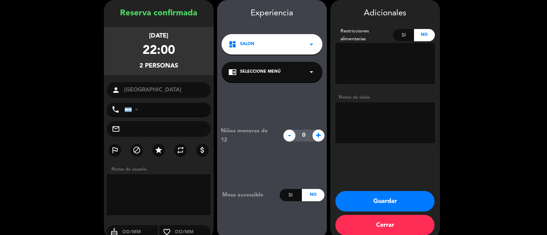
click at [408, 118] on textarea at bounding box center [384, 122] width 99 height 41
type textarea "INVIT. COMERCIAL CON PROTOCOLO"
click at [395, 197] on button "Guardar" at bounding box center [384, 201] width 99 height 20
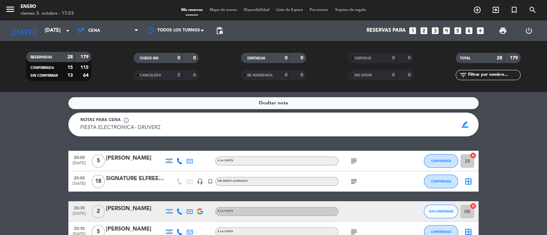
click at [505, 76] on input "text" at bounding box center [493, 75] width 53 height 8
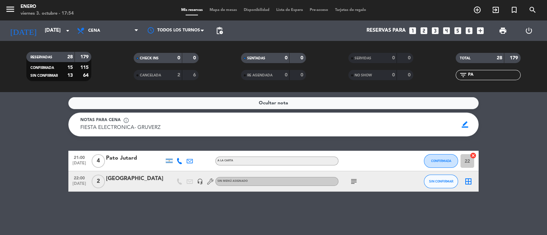
click at [149, 183] on div at bounding box center [135, 185] width 58 height 5
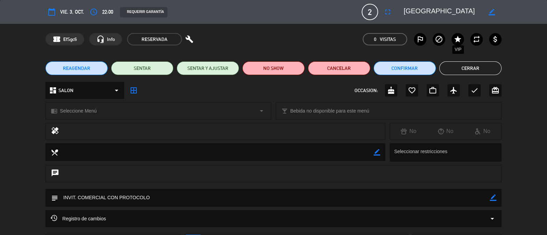
click at [458, 35] on icon "star" at bounding box center [457, 39] width 8 height 8
click at [467, 69] on button "Cerrar" at bounding box center [470, 68] width 62 height 14
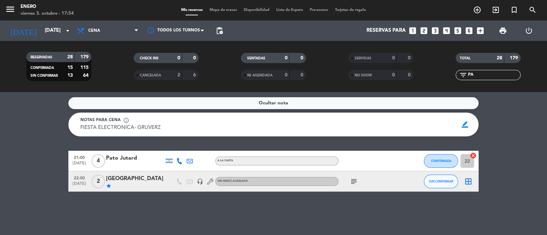
click at [479, 74] on input "PA" at bounding box center [493, 75] width 53 height 8
type input "P"
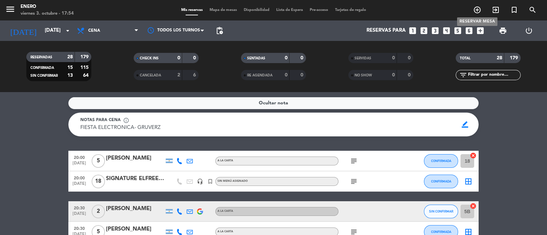
click at [479, 10] on icon "add_circle_outline" at bounding box center [477, 10] width 8 height 8
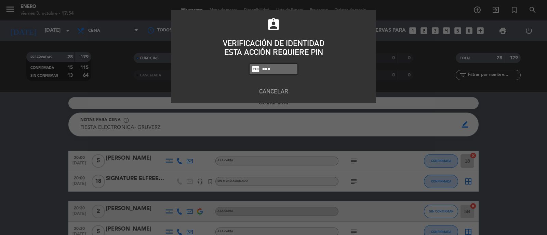
type input "6082"
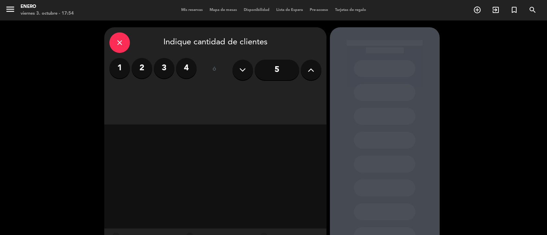
click at [314, 72] on button at bounding box center [311, 70] width 20 height 20
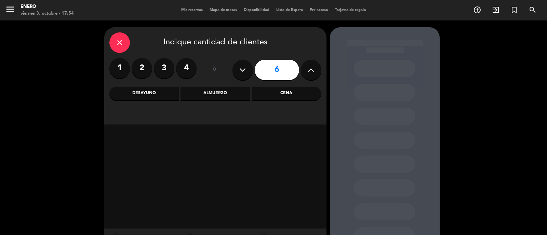
click at [314, 72] on button at bounding box center [311, 70] width 20 height 20
type input "8"
click at [294, 92] on div "Cena" at bounding box center [285, 94] width 69 height 14
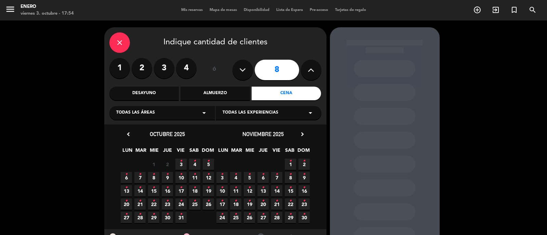
click at [178, 164] on span "3 •" at bounding box center [180, 164] width 11 height 11
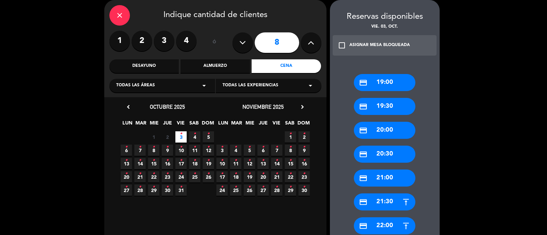
scroll to position [70, 0]
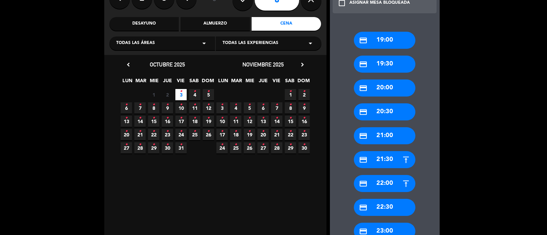
click at [386, 158] on div "credit_card 21:30" at bounding box center [384, 159] width 61 height 17
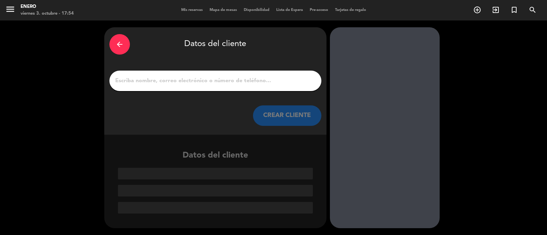
scroll to position [0, 0]
click at [297, 84] on input "1" at bounding box center [215, 81] width 202 height 10
click at [242, 79] on input "1" at bounding box center [215, 81] width 202 height 10
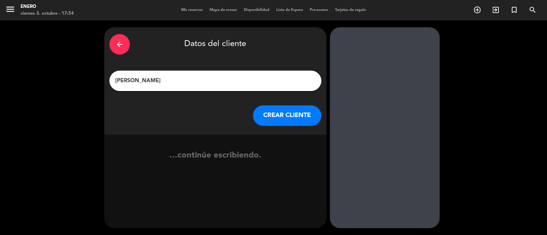
type input "[PERSON_NAME]"
click at [283, 115] on button "CREAR CLIENTE" at bounding box center [287, 116] width 68 height 20
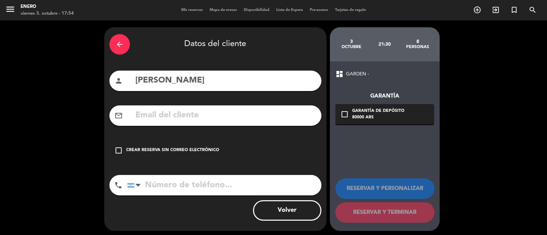
click at [118, 147] on icon "check_box_outline_blank" at bounding box center [118, 151] width 8 height 8
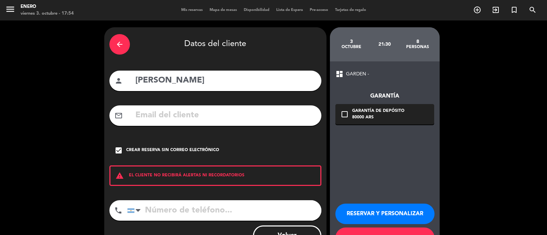
click at [416, 212] on button "RESERVAR Y PERSONALIZAR" at bounding box center [384, 214] width 99 height 20
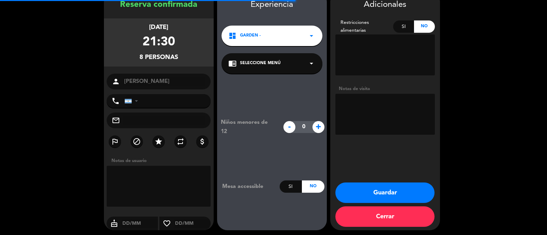
scroll to position [37, 0]
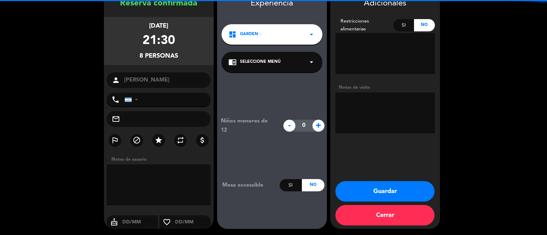
click at [423, 122] on textarea at bounding box center [384, 113] width 99 height 41
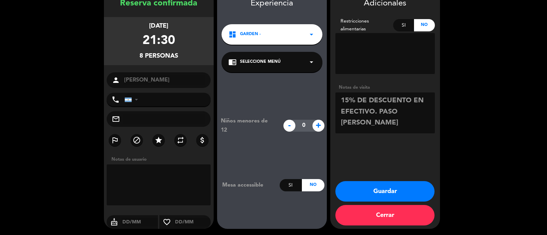
type textarea "15% DE DESCUENTO EN EFECTIVO. PASO [PERSON_NAME]"
click at [413, 194] on button "Guardar" at bounding box center [384, 191] width 99 height 20
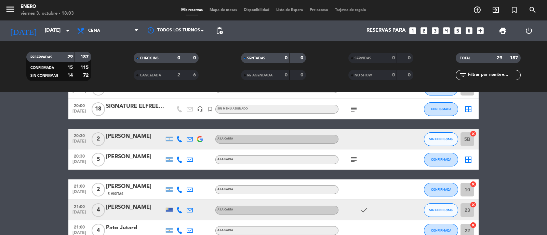
scroll to position [85, 0]
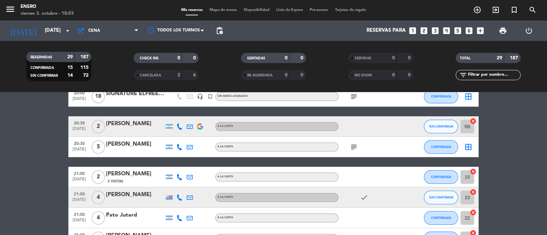
click at [353, 146] on icon "subject" at bounding box center [353, 147] width 8 height 8
click at [375, 179] on div at bounding box center [368, 177] width 61 height 20
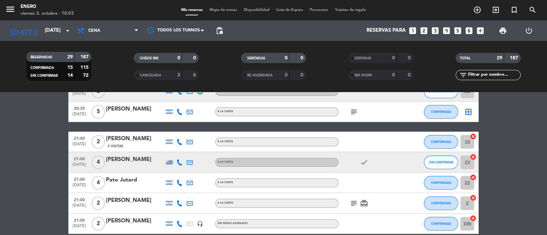
scroll to position [128, 0]
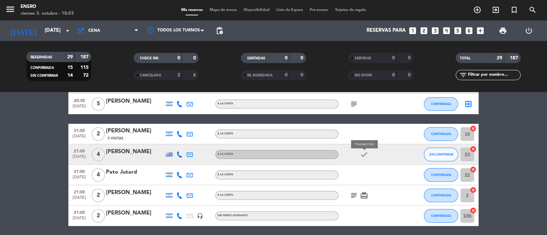
click at [364, 154] on icon "check" at bounding box center [364, 155] width 8 height 8
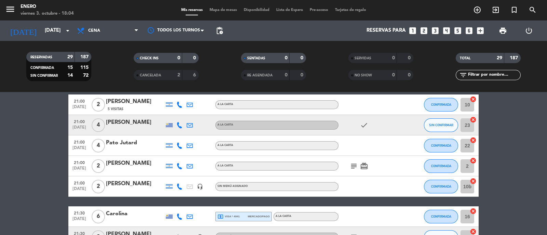
scroll to position [170, 0]
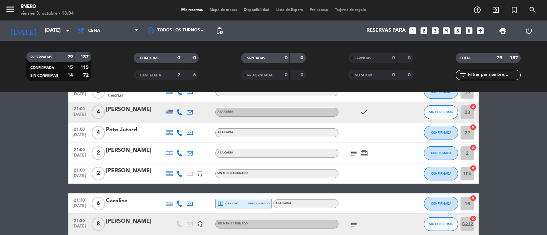
click at [354, 152] on icon "subject" at bounding box center [353, 153] width 8 height 8
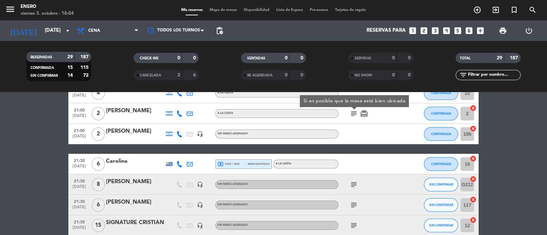
scroll to position [214, 0]
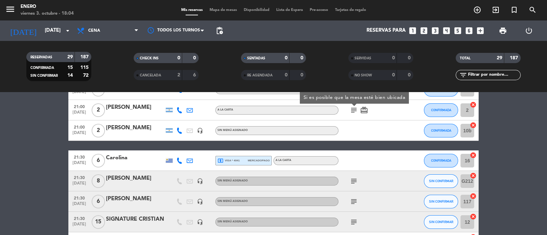
click at [236, 162] on span "local_atm visa * 4041" at bounding box center [228, 161] width 22 height 6
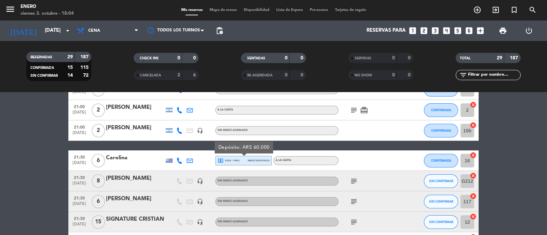
click at [180, 159] on icon at bounding box center [179, 161] width 6 height 6
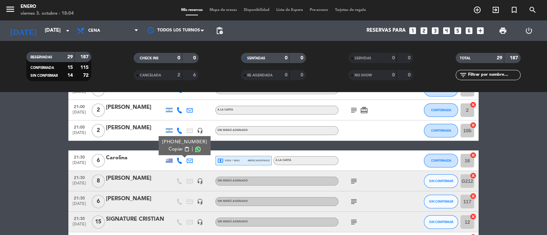
click at [184, 149] on span "content_paste" at bounding box center [186, 149] width 5 height 5
click at [355, 178] on icon "subject" at bounding box center [353, 181] width 8 height 8
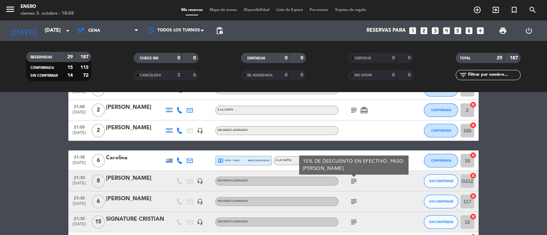
click at [357, 181] on icon "subject" at bounding box center [353, 181] width 8 height 8
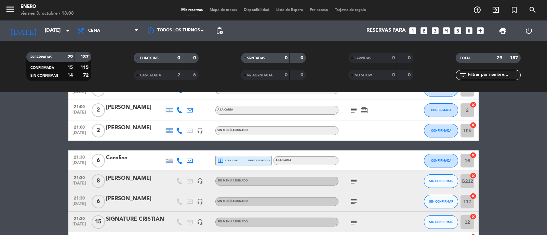
scroll to position [256, 0]
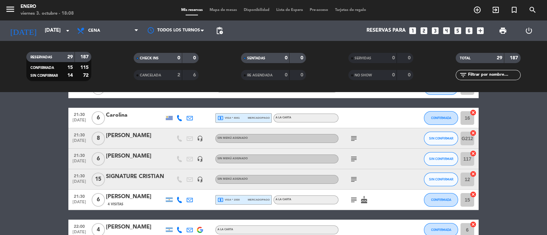
click at [358, 158] on span "subject" at bounding box center [353, 159] width 10 height 8
click at [354, 158] on icon "subject" at bounding box center [353, 159] width 8 height 8
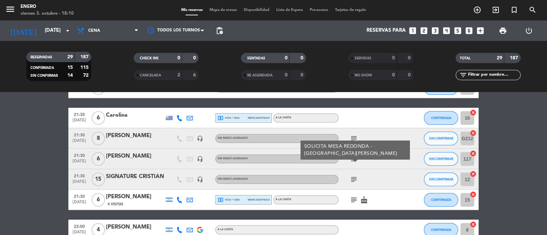
scroll to position [299, 0]
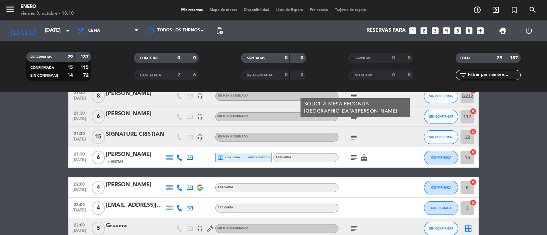
click at [353, 138] on icon "subject" at bounding box center [353, 137] width 8 height 8
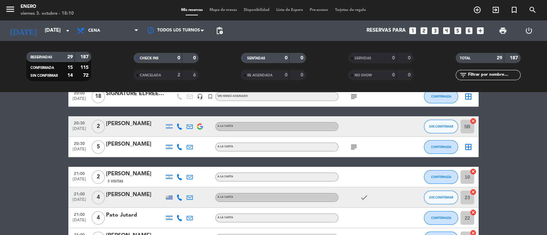
scroll to position [0, 0]
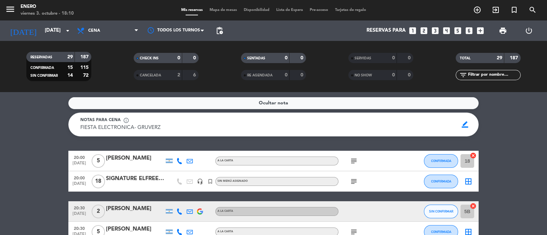
click at [145, 177] on div "SIGNATURE ELFREEDES" at bounding box center [135, 179] width 58 height 9
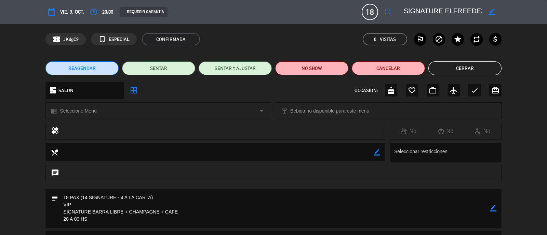
click at [472, 12] on textarea at bounding box center [442, 12] width 78 height 12
click at [490, 12] on icon "border_color" at bounding box center [491, 12] width 6 height 6
click at [461, 11] on textarea at bounding box center [442, 12] width 78 height 12
click at [474, 63] on button "Cerrar" at bounding box center [464, 68] width 73 height 14
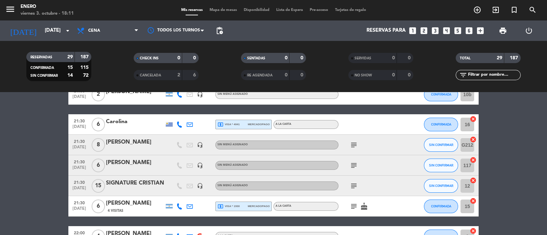
scroll to position [256, 0]
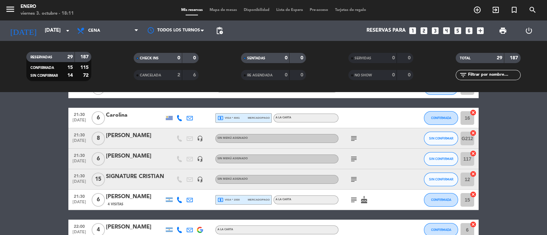
click at [145, 174] on div "SIGNATURE CRISTIAN" at bounding box center [135, 177] width 58 height 9
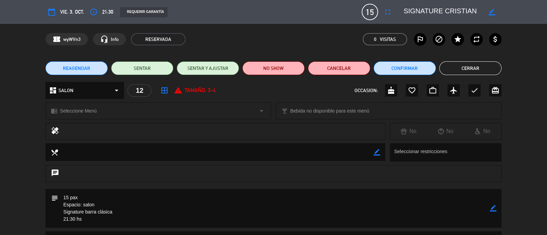
click at [490, 66] on button "Cerrar" at bounding box center [470, 68] width 62 height 14
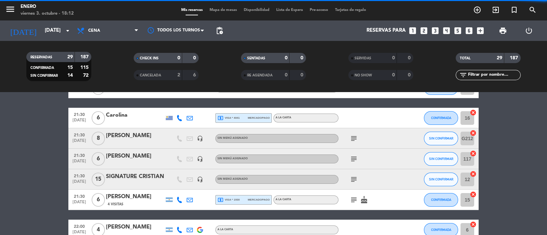
scroll to position [299, 0]
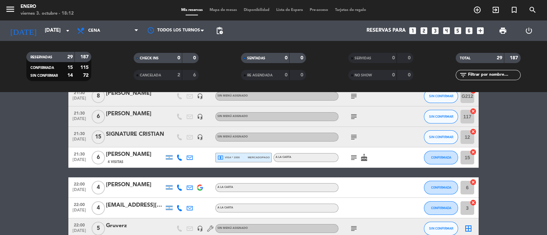
click at [353, 157] on icon "subject" at bounding box center [353, 158] width 8 height 8
click at [258, 161] on div "local_atm visa * 1930 mercadopago" at bounding box center [243, 157] width 52 height 9
click at [363, 154] on icon "cake" at bounding box center [364, 158] width 8 height 8
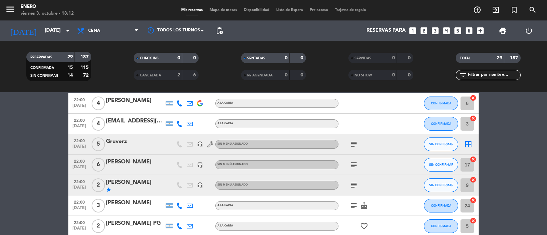
scroll to position [384, 0]
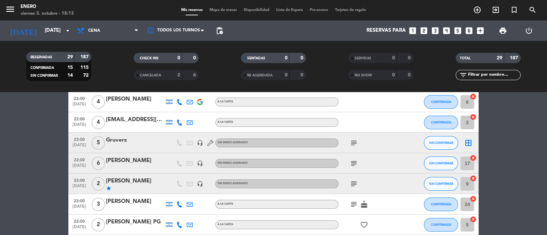
click at [353, 139] on icon "subject" at bounding box center [353, 143] width 8 height 8
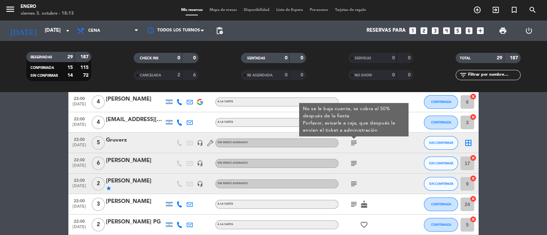
click at [357, 143] on icon "subject" at bounding box center [353, 143] width 8 height 8
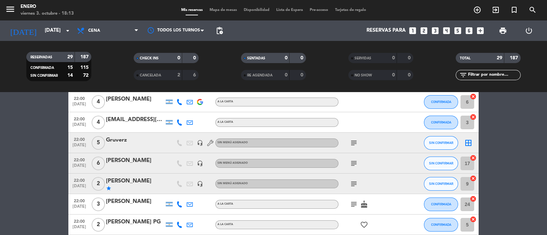
scroll to position [427, 0]
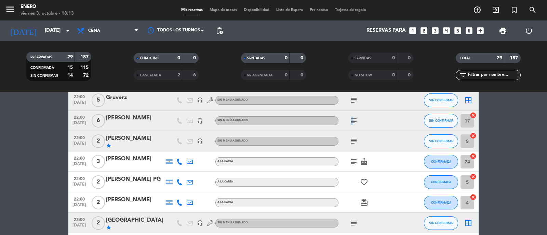
click at [352, 123] on icon "subject" at bounding box center [353, 121] width 8 height 8
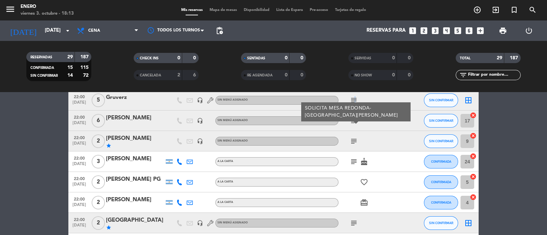
click at [354, 101] on icon "subject" at bounding box center [353, 100] width 8 height 8
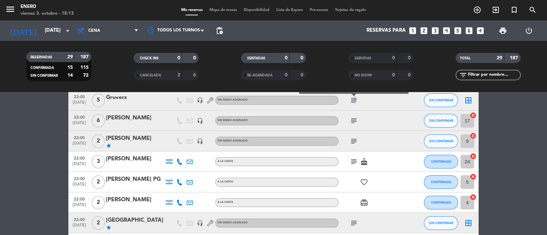
scroll to position [384, 0]
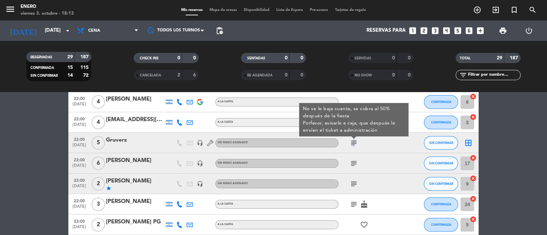
click at [353, 143] on icon "subject" at bounding box center [353, 143] width 8 height 8
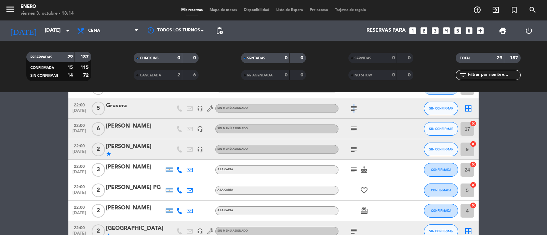
scroll to position [427, 0]
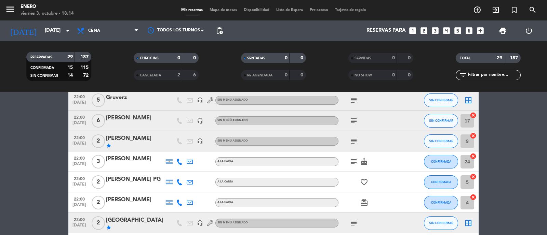
click at [355, 139] on icon "subject" at bounding box center [353, 141] width 8 height 8
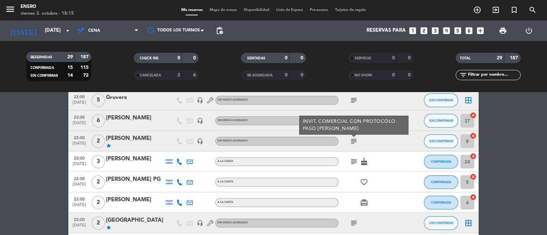
click at [354, 164] on icon "subject" at bounding box center [353, 162] width 8 height 8
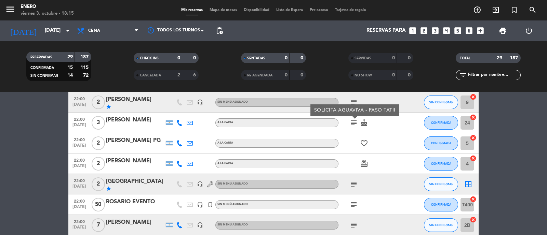
scroll to position [470, 0]
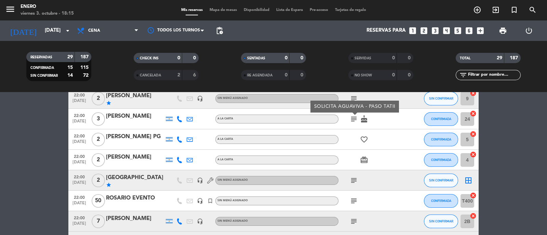
click at [352, 179] on icon "subject" at bounding box center [353, 181] width 8 height 8
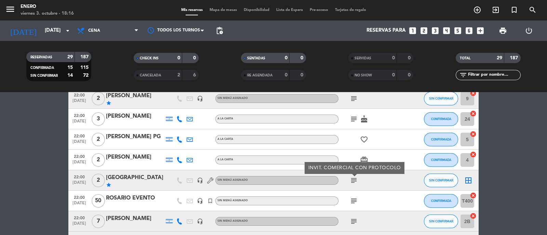
click at [130, 177] on div "[GEOGRAPHIC_DATA]" at bounding box center [135, 178] width 58 height 9
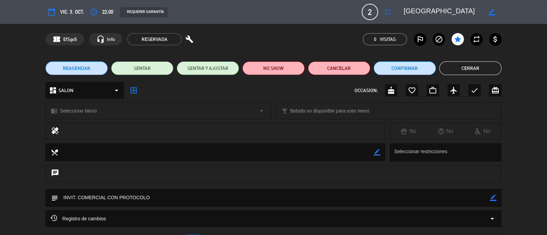
scroll to position [42, 0]
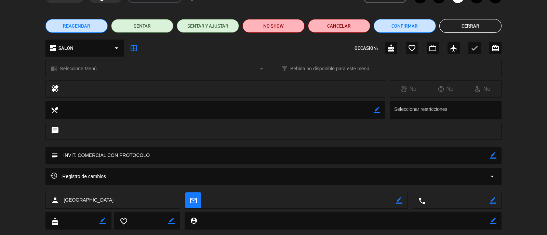
click at [494, 156] on icon "border_color" at bounding box center [493, 155] width 6 height 6
type textarea "INVIT. COMERCIAL CON PROTOCOLO PASO [PERSON_NAME]"
click at [492, 157] on icon at bounding box center [493, 155] width 6 height 6
click at [482, 21] on button "Cerrar" at bounding box center [470, 26] width 62 height 14
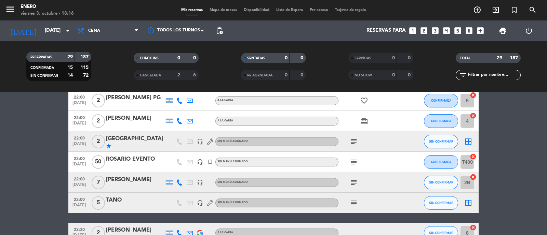
scroll to position [512, 0]
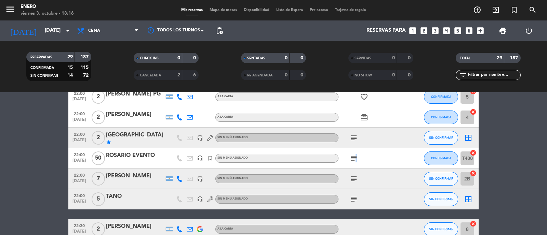
click at [355, 157] on icon "subject" at bounding box center [353, 158] width 8 height 8
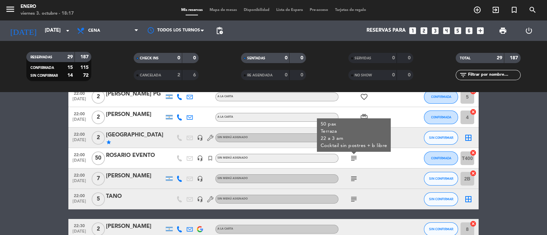
click at [354, 158] on icon "subject" at bounding box center [353, 158] width 8 height 8
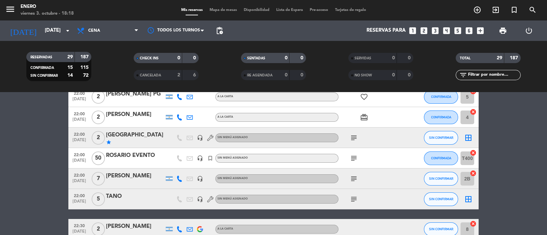
click at [353, 179] on icon "subject" at bounding box center [353, 179] width 8 height 8
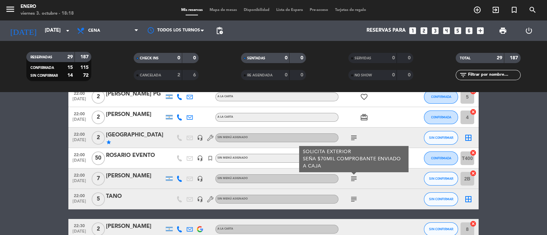
click at [353, 180] on icon "subject" at bounding box center [353, 179] width 8 height 8
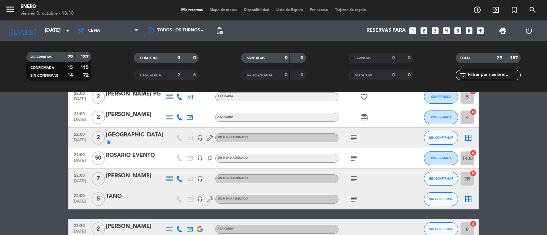
click at [355, 197] on icon "subject" at bounding box center [353, 199] width 8 height 8
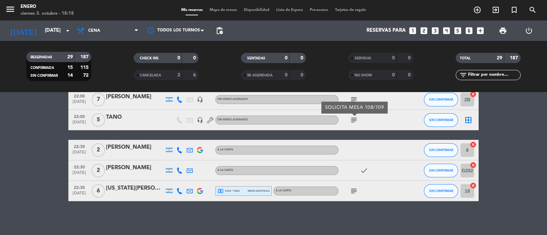
click at [353, 188] on icon "subject" at bounding box center [353, 191] width 8 height 8
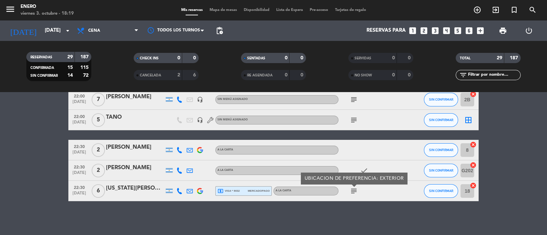
click at [261, 185] on div "22:30 [DATE] 6 [US_STATE][PERSON_NAME] local_atm visa * 9032 mercadopago A LA C…" at bounding box center [273, 191] width 410 height 20
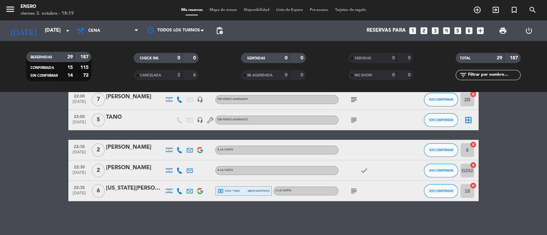
click at [261, 190] on span "mercadopago" at bounding box center [259, 191] width 22 height 4
click at [354, 193] on icon "subject" at bounding box center [353, 191] width 8 height 8
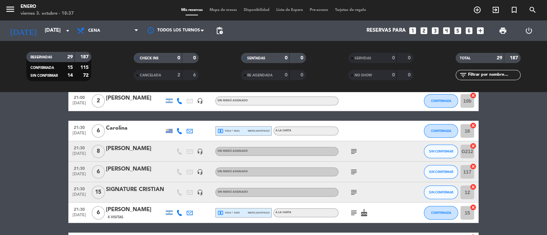
scroll to position [207, 0]
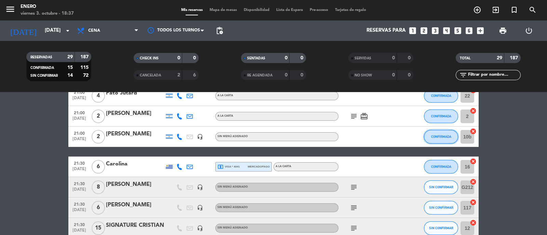
click at [437, 137] on span "CONFIRMADA" at bounding box center [441, 137] width 20 height 4
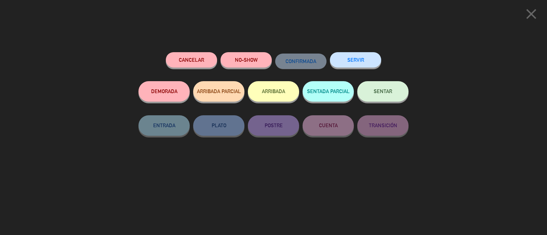
click at [192, 58] on button "Cancelar" at bounding box center [191, 59] width 51 height 15
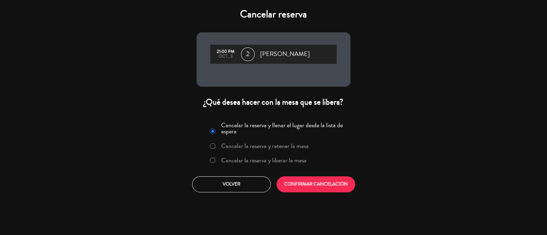
click at [300, 160] on label "Cancelar la reserva y liberar la mesa" at bounding box center [263, 160] width 85 height 6
click at [323, 184] on button "CONFIRMAR CANCELACIÓN" at bounding box center [315, 185] width 79 height 16
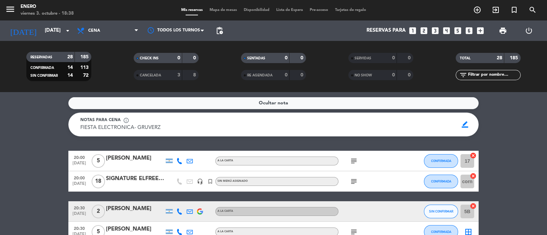
scroll to position [128, 0]
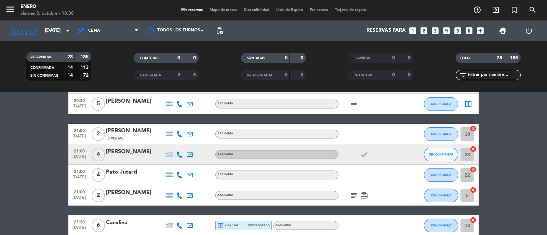
click at [480, 78] on input "text" at bounding box center [493, 75] width 53 height 8
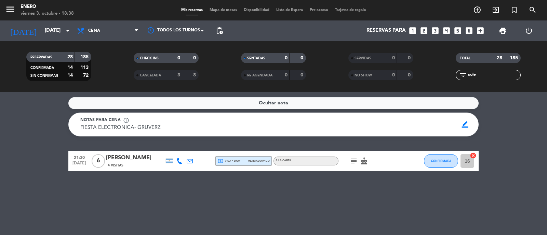
scroll to position [0, 0]
type input "soled"
click at [183, 161] on div at bounding box center [179, 161] width 10 height 20
click at [181, 161] on icon at bounding box center [179, 161] width 6 height 6
click at [183, 148] on span "content_paste" at bounding box center [185, 149] width 5 height 5
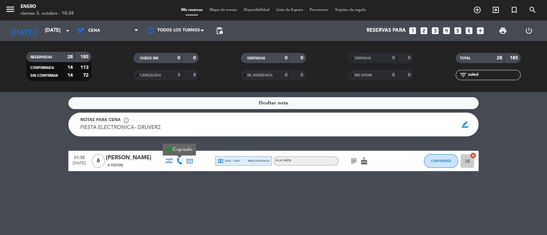
click at [347, 159] on div "subject cake" at bounding box center [368, 161] width 61 height 20
click at [353, 161] on icon "subject" at bounding box center [353, 161] width 8 height 8
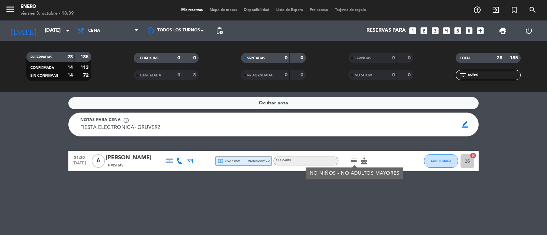
click at [353, 161] on icon "subject" at bounding box center [353, 161] width 8 height 8
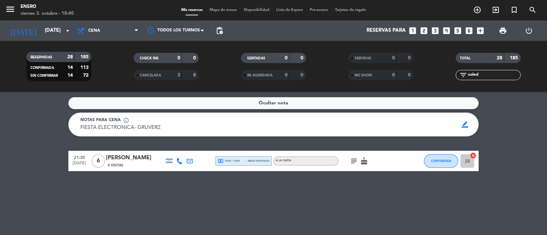
drag, startPoint x: 485, startPoint y: 72, endPoint x: 393, endPoint y: 79, distance: 92.5
click at [394, 79] on div "RESERVADAS 28 185 CONFIRMADA 14 113 SIN CONFIRMAR 14 72 CHECK INS 0 0 CANCELADA…" at bounding box center [273, 67] width 547 height 38
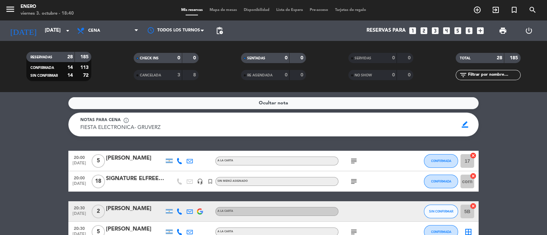
click at [355, 181] on icon "subject" at bounding box center [353, 182] width 8 height 8
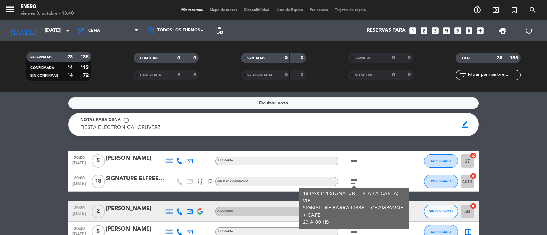
click at [355, 181] on icon "subject" at bounding box center [353, 182] width 8 height 8
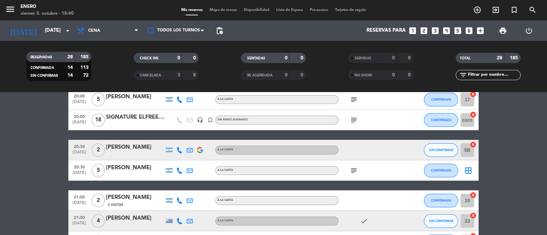
scroll to position [85, 0]
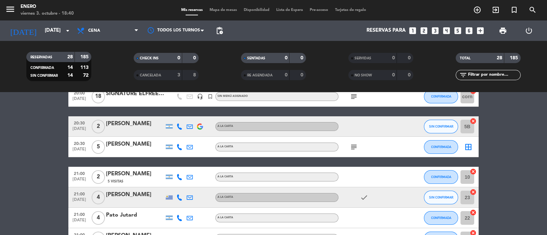
click at [177, 147] on icon at bounding box center [179, 147] width 6 height 6
click at [169, 136] on span "Copiar" at bounding box center [174, 135] width 14 height 7
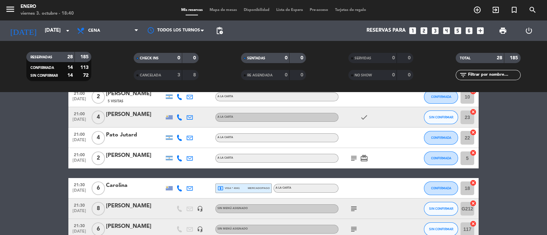
scroll to position [170, 0]
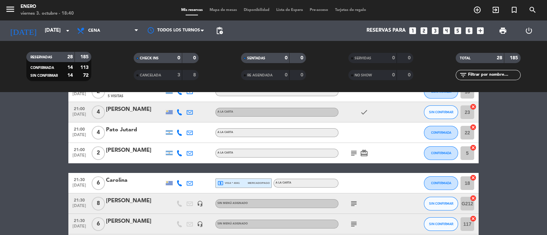
click at [181, 185] on icon at bounding box center [179, 183] width 6 height 6
click at [180, 168] on button "Copiar content_paste" at bounding box center [178, 171] width 21 height 7
click at [178, 184] on icon at bounding box center [179, 183] width 6 height 6
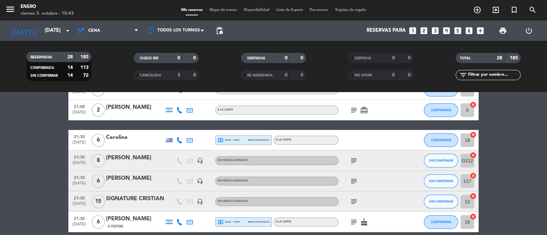
click at [352, 160] on icon "subject" at bounding box center [353, 161] width 8 height 8
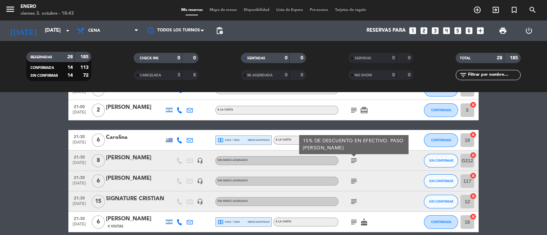
click at [352, 160] on icon "subject" at bounding box center [353, 161] width 8 height 8
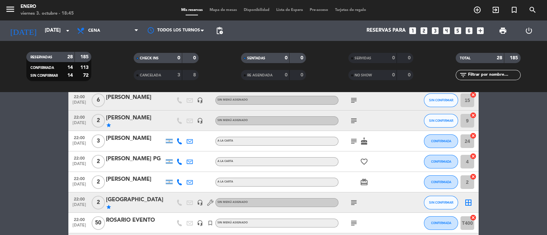
scroll to position [470, 0]
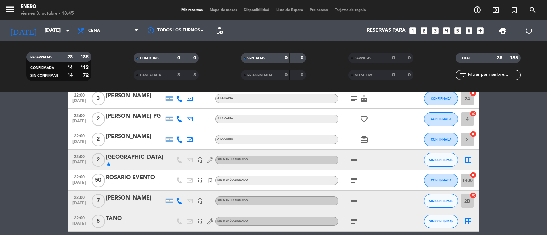
click at [356, 177] on icon "subject" at bounding box center [353, 181] width 8 height 8
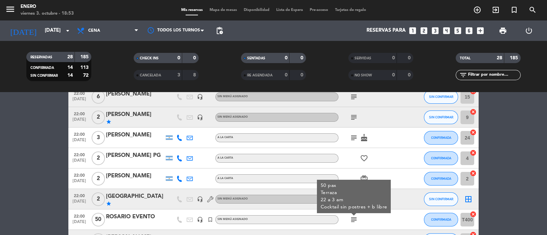
scroll to position [427, 0]
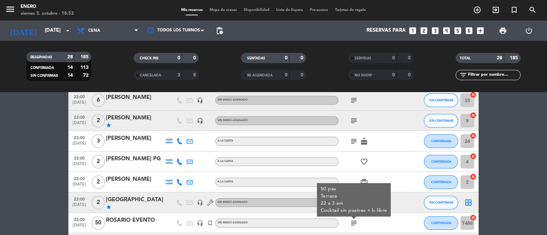
click at [352, 141] on icon "subject" at bounding box center [353, 141] width 8 height 8
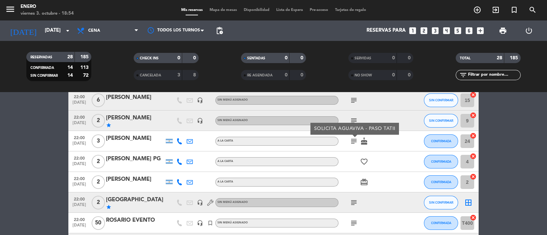
click at [352, 141] on icon "subject" at bounding box center [353, 141] width 8 height 8
click at [353, 138] on icon "subject" at bounding box center [353, 141] width 8 height 8
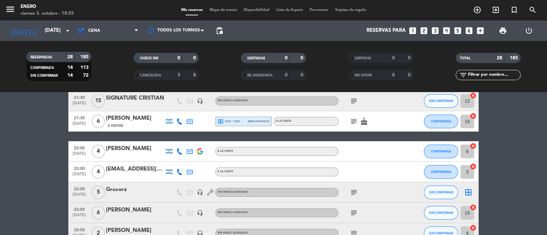
scroll to position [272, 0]
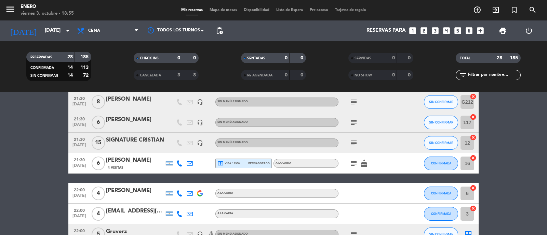
click at [353, 120] on icon "subject" at bounding box center [353, 123] width 8 height 8
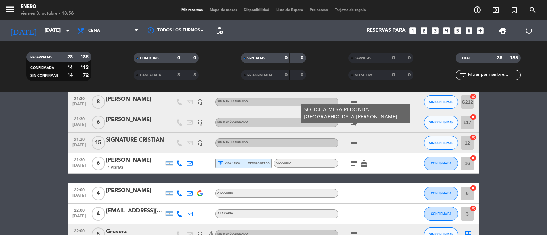
click at [352, 142] on icon "subject" at bounding box center [353, 143] width 8 height 8
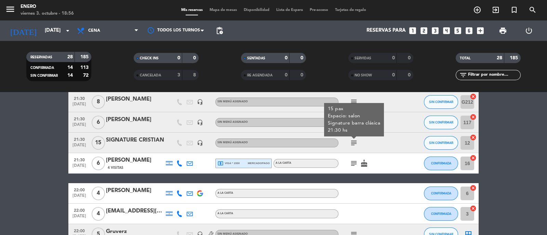
click at [352, 142] on icon "subject" at bounding box center [353, 143] width 8 height 8
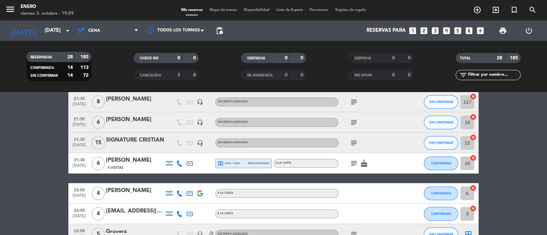
click at [470, 32] on icon "looks_6" at bounding box center [468, 30] width 9 height 9
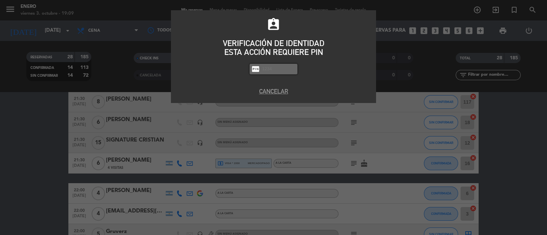
click at [282, 69] on input "text" at bounding box center [278, 69] width 34 height 8
type input "6082"
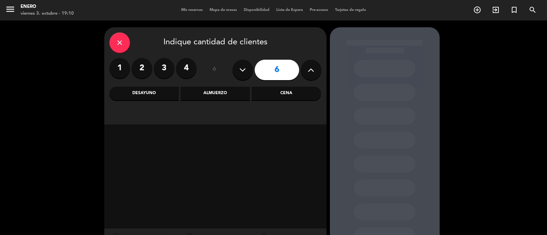
click at [275, 96] on div "Cena" at bounding box center [285, 94] width 69 height 14
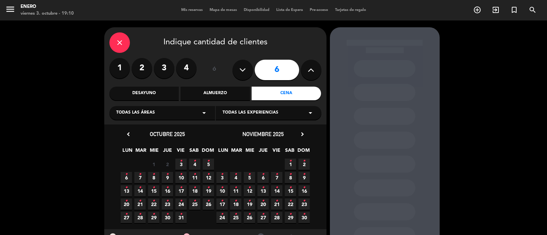
click at [183, 165] on span "3 •" at bounding box center [180, 164] width 11 height 11
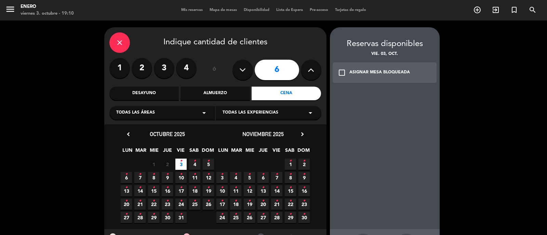
scroll to position [30, 0]
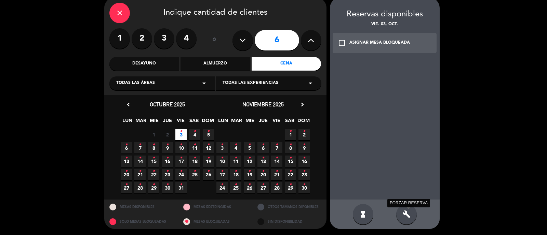
click at [407, 211] on icon "build" at bounding box center [406, 214] width 8 height 8
